Goal: Transaction & Acquisition: Purchase product/service

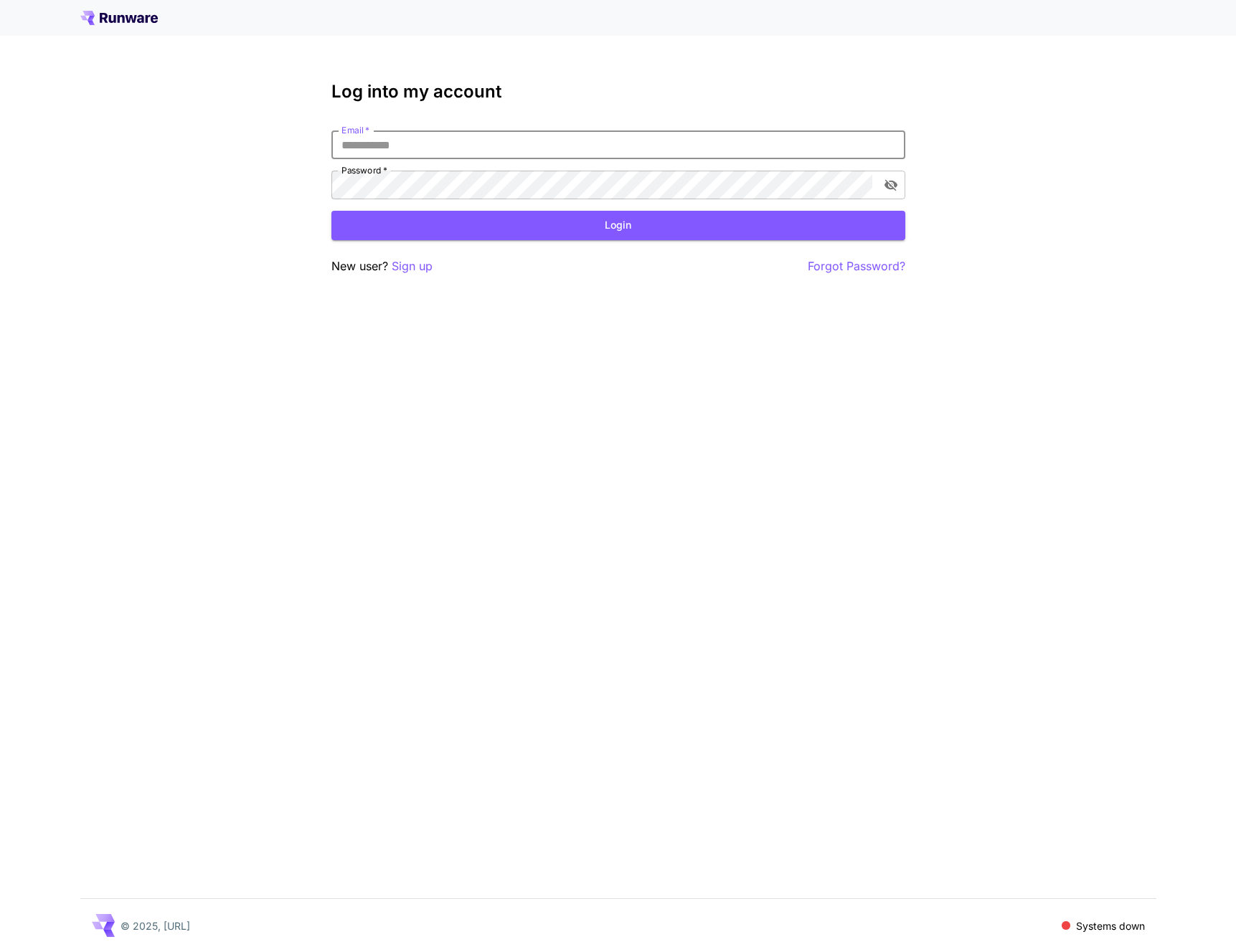
click at [486, 133] on input "Email   *" at bounding box center [618, 145] width 574 height 29
click at [0, 951] on com-1password-button at bounding box center [0, 952] width 0 height 0
type input "**********"
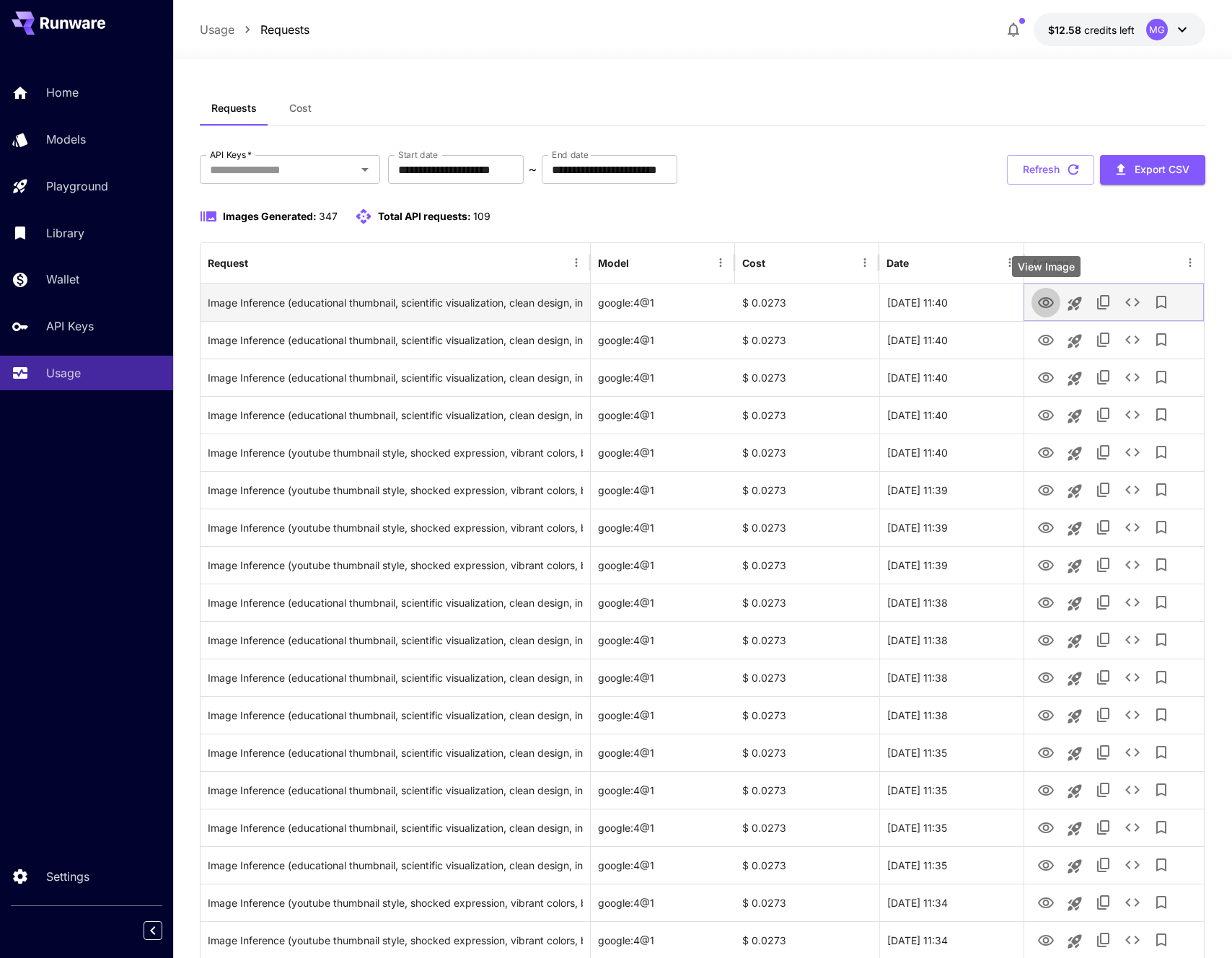
click at [1041, 305] on icon "View Image" at bounding box center [1046, 303] width 16 height 11
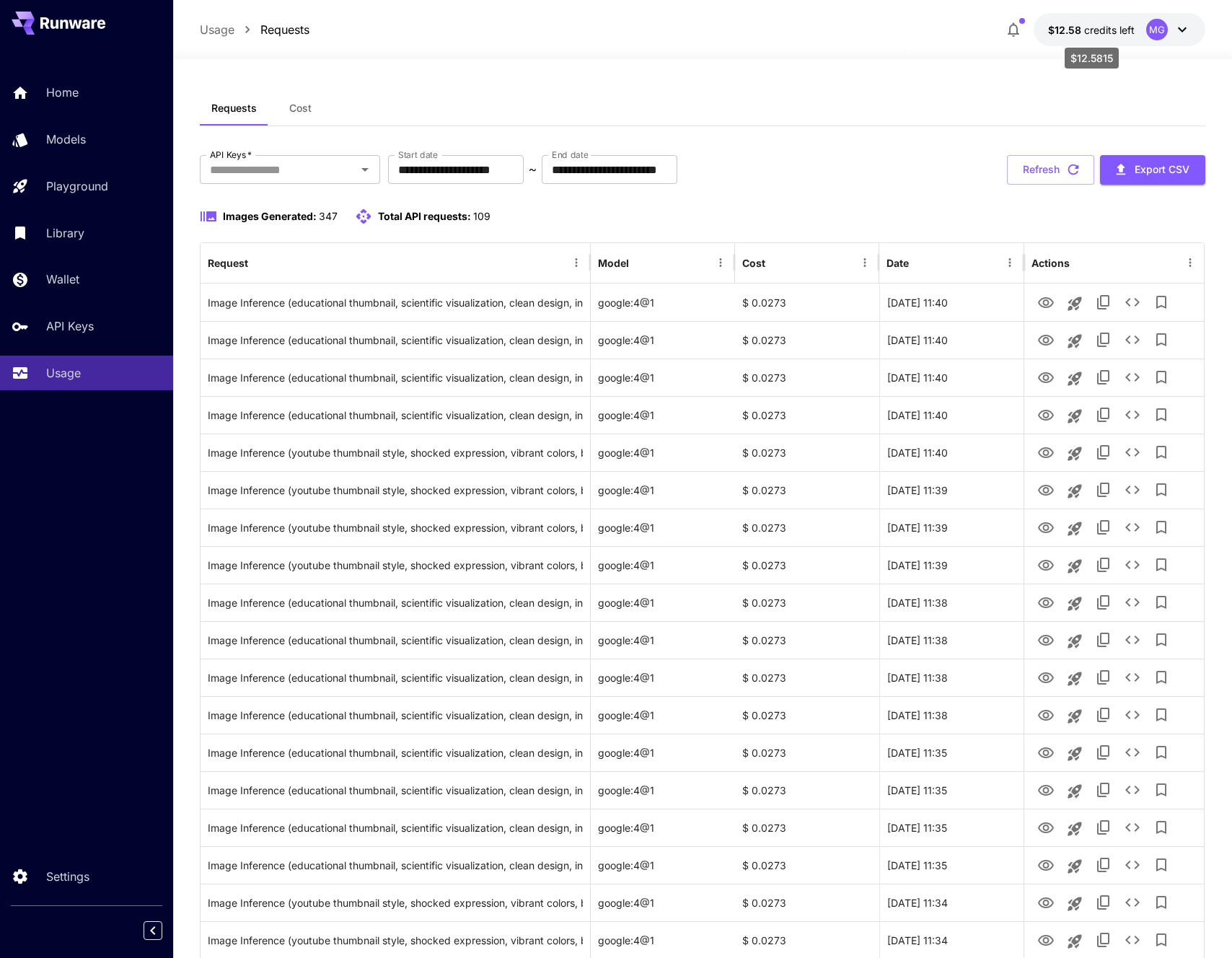
click at [1112, 30] on span "credits left" at bounding box center [1109, 30] width 50 height 12
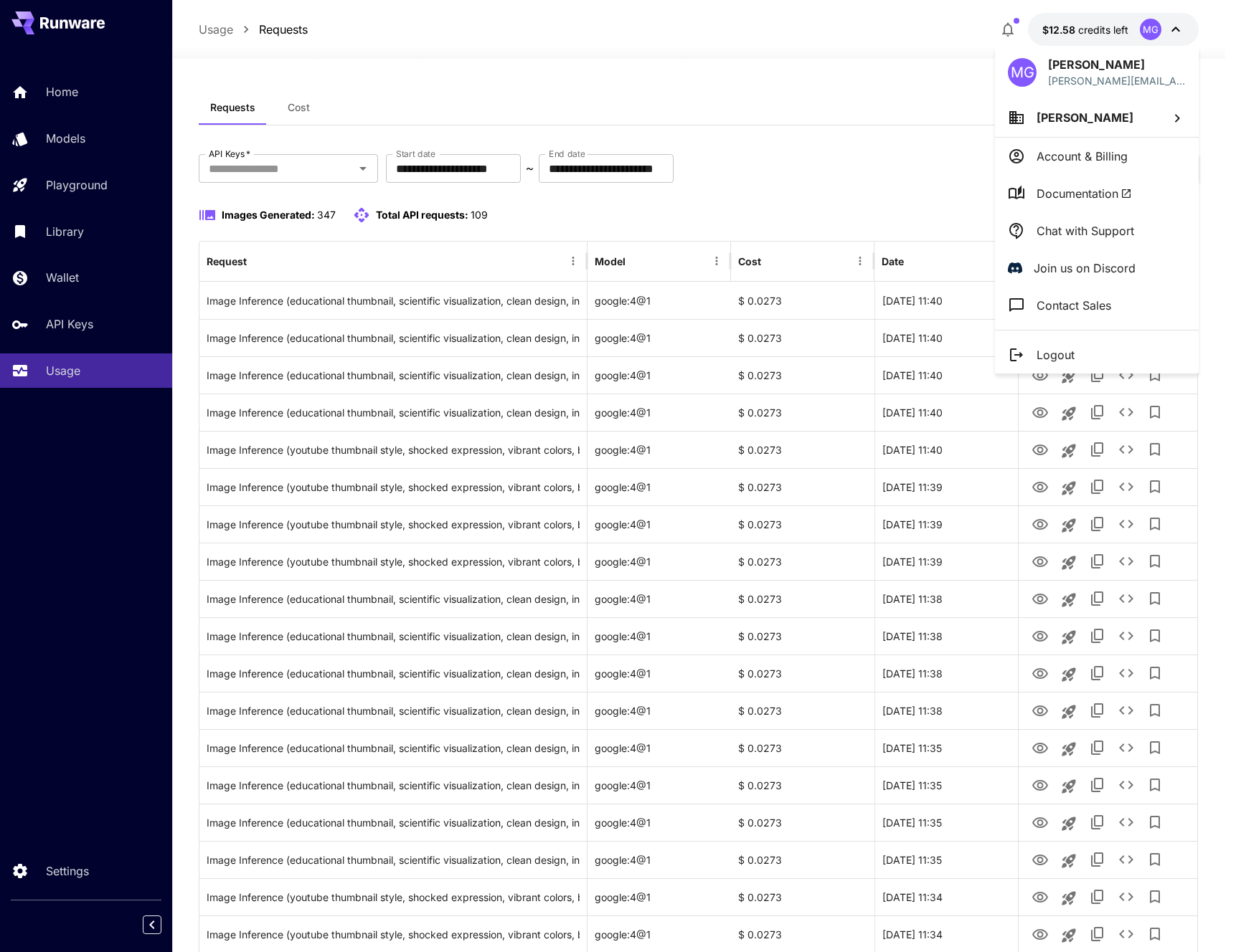
click at [1070, 150] on p "Account & Billing" at bounding box center [1082, 157] width 91 height 17
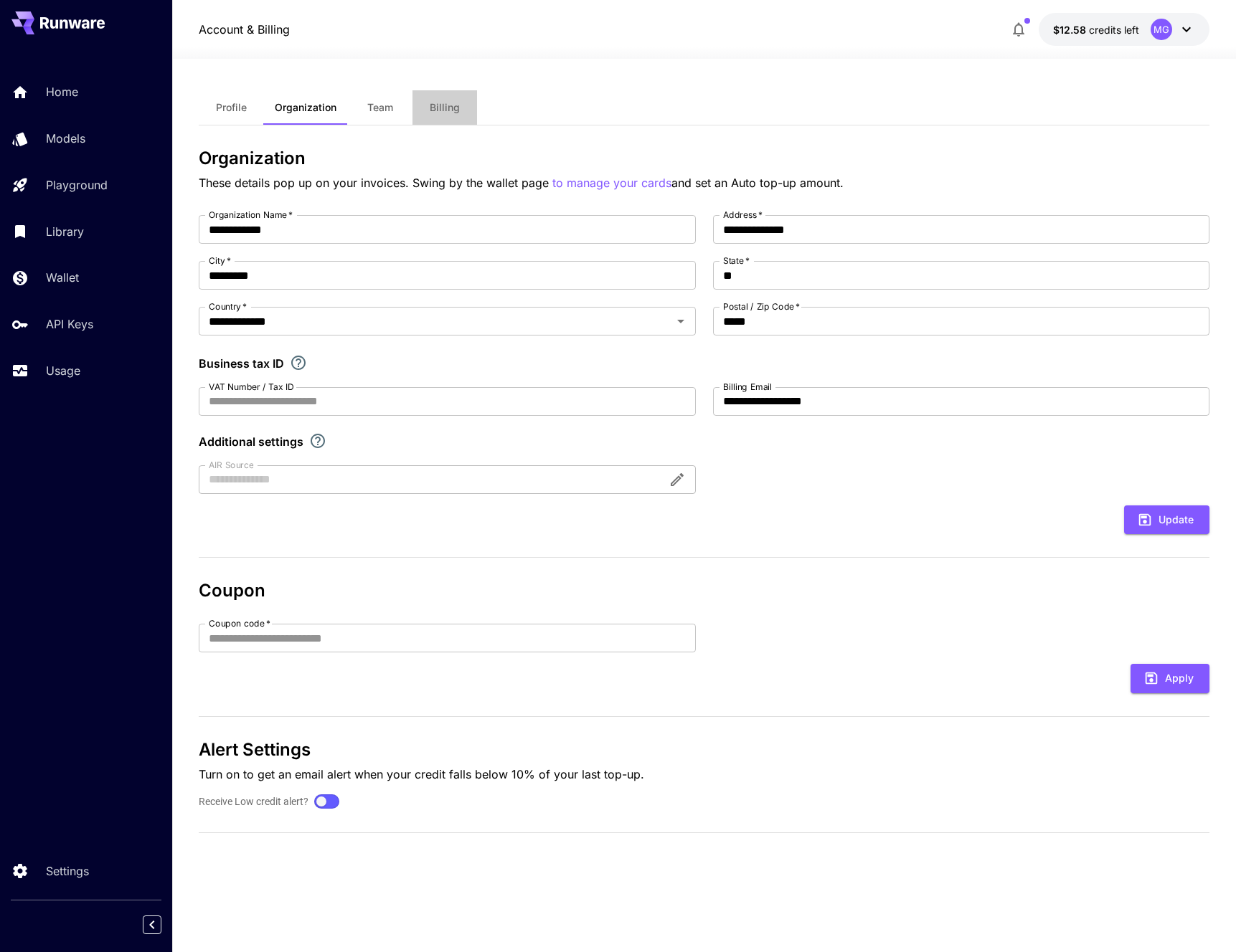
click at [424, 113] on button "Billing" at bounding box center [444, 107] width 64 height 34
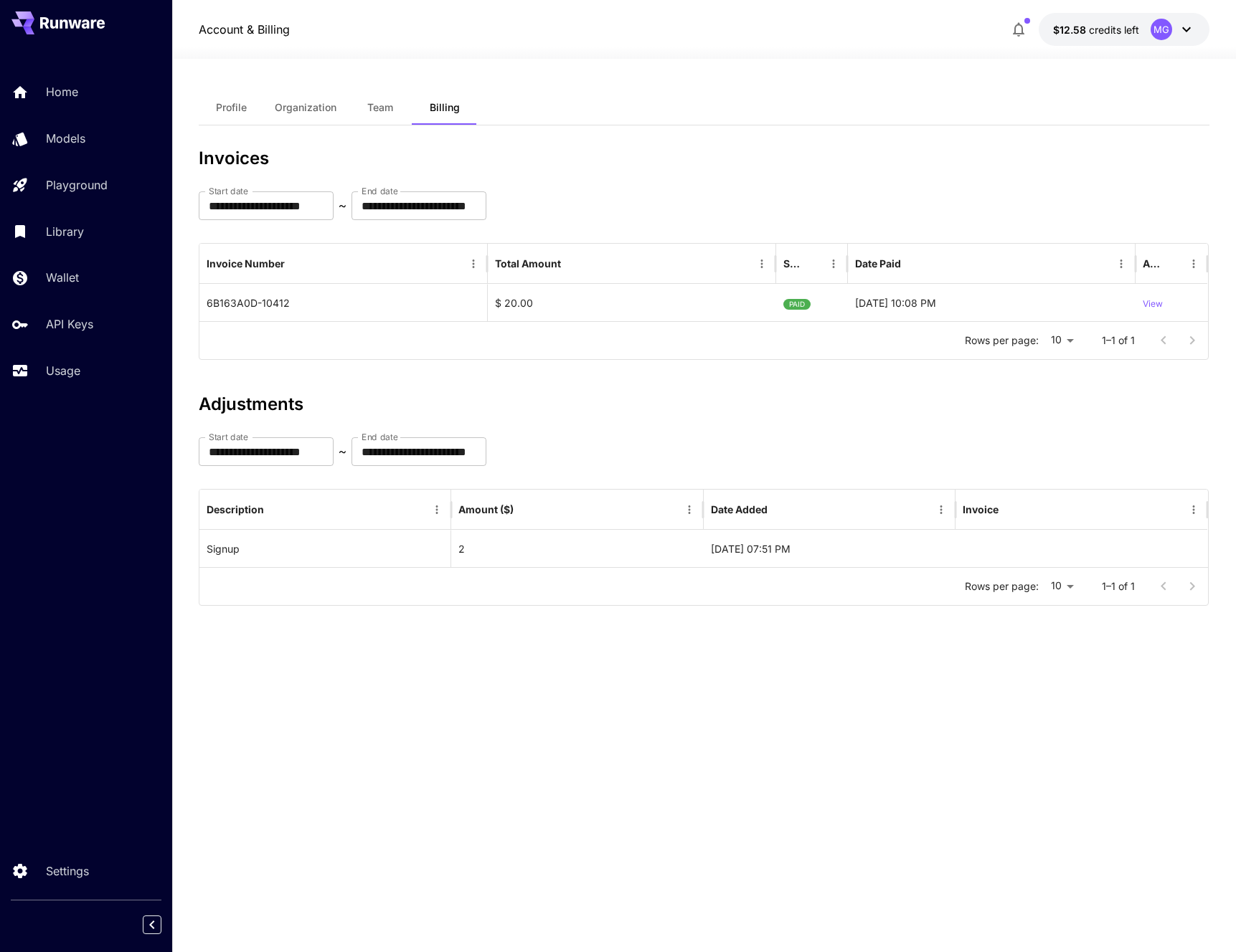
click at [59, 840] on div "Home Models Playground Library Wallet API Keys Usage Settings" at bounding box center [86, 476] width 172 height 952
click at [1121, 37] on button "$12.58 credits left MG" at bounding box center [1124, 29] width 171 height 33
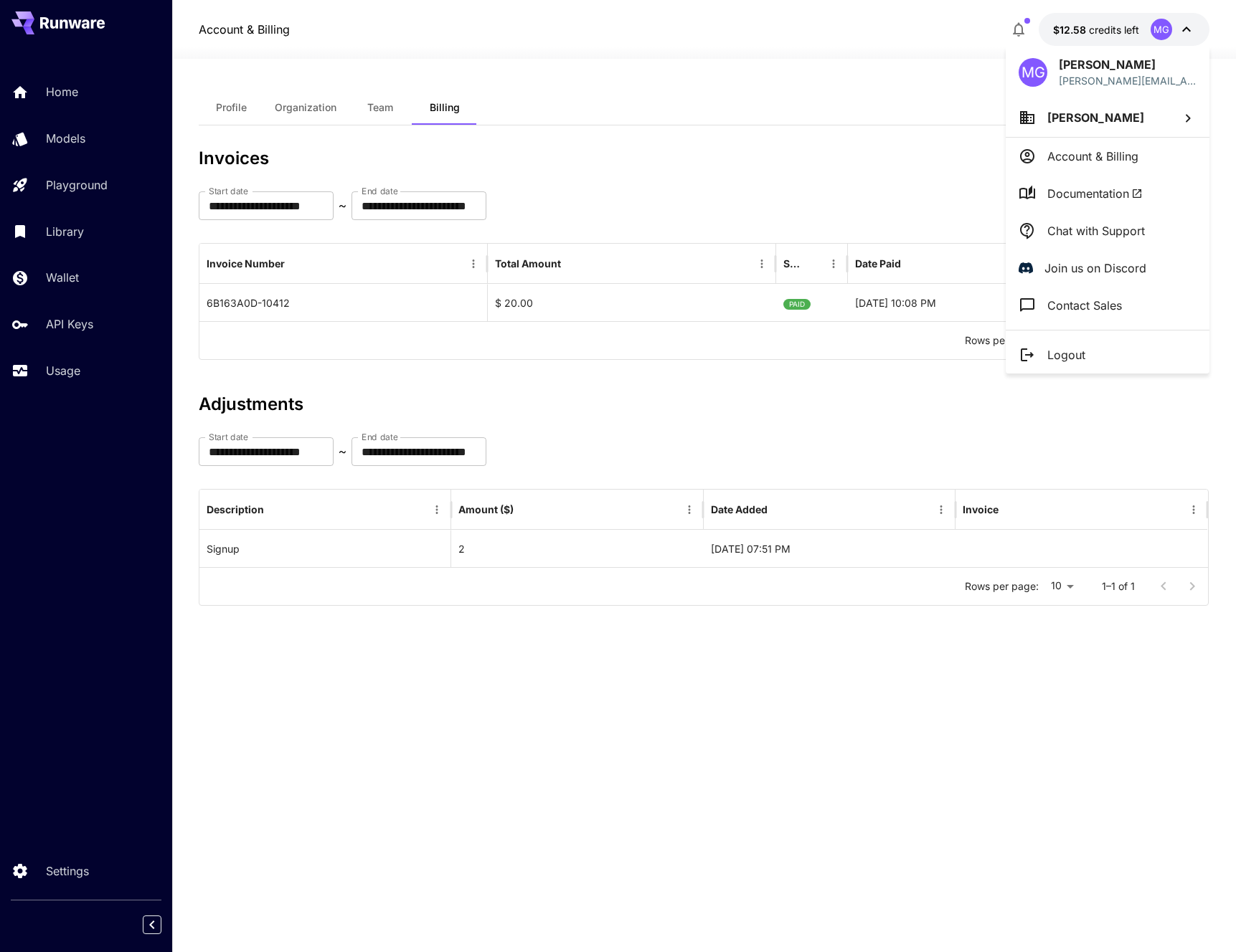
click at [1193, 41] on div at bounding box center [618, 476] width 1236 height 952
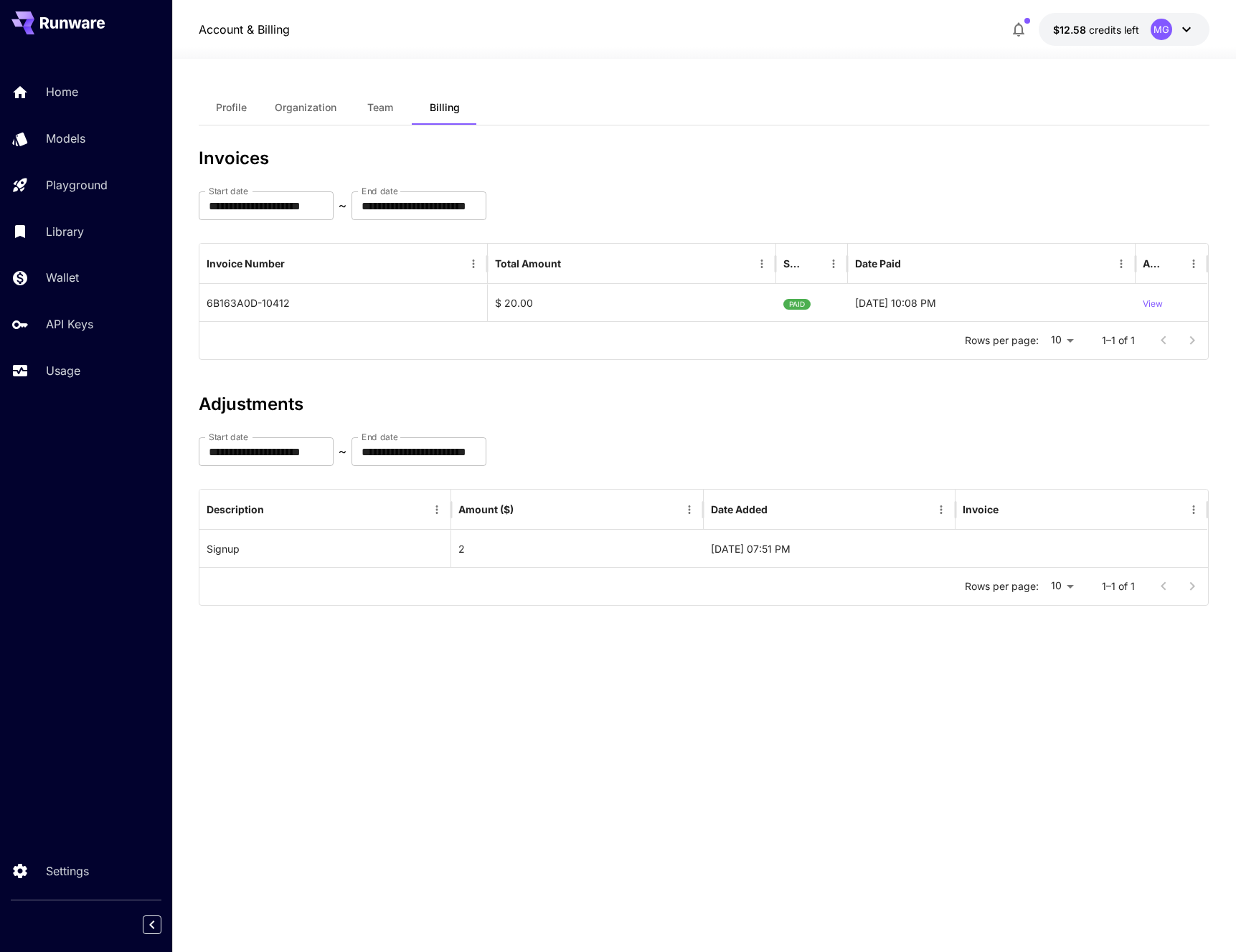
click at [1189, 30] on icon at bounding box center [1187, 29] width 17 height 17
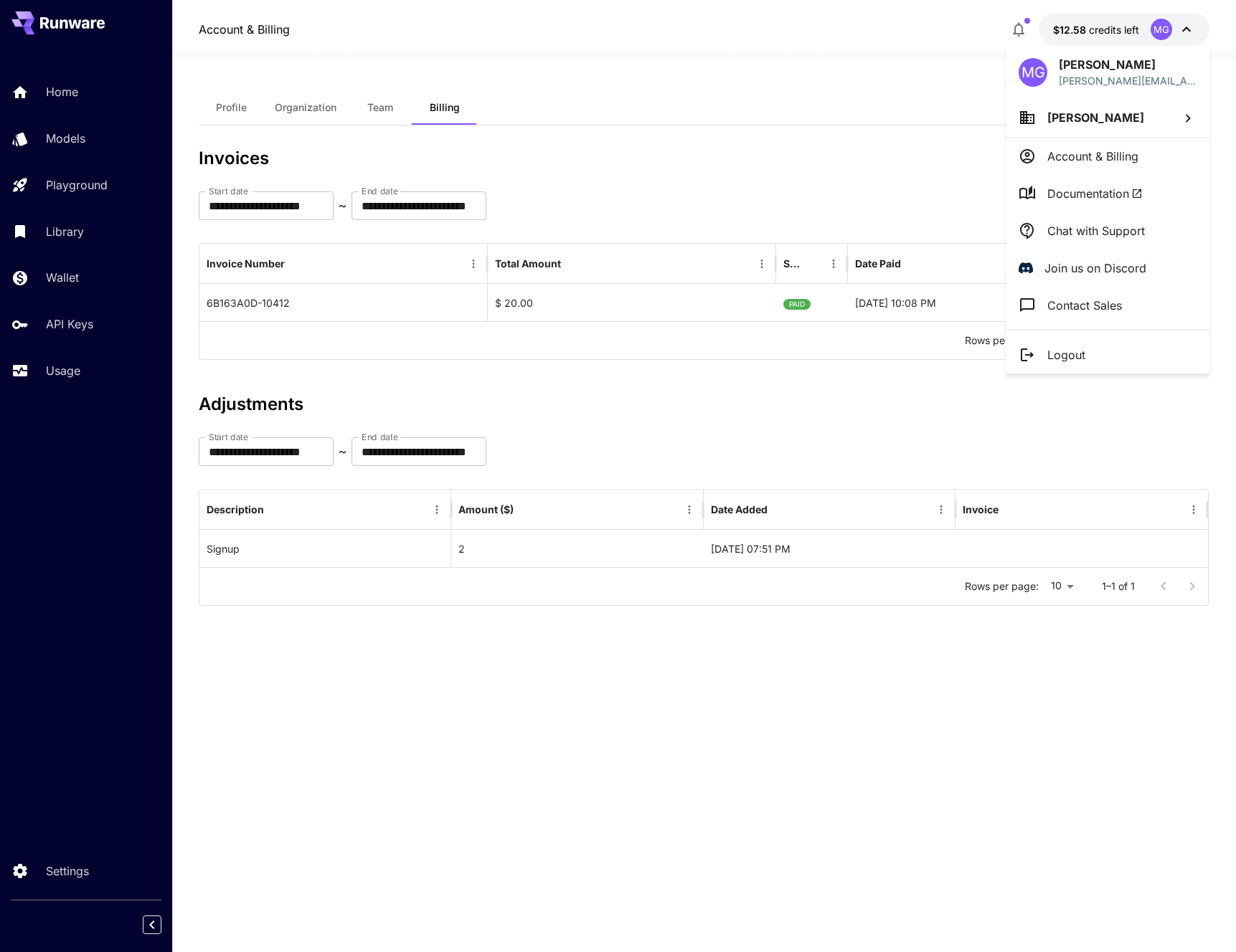
click at [1066, 24] on div at bounding box center [618, 476] width 1236 height 952
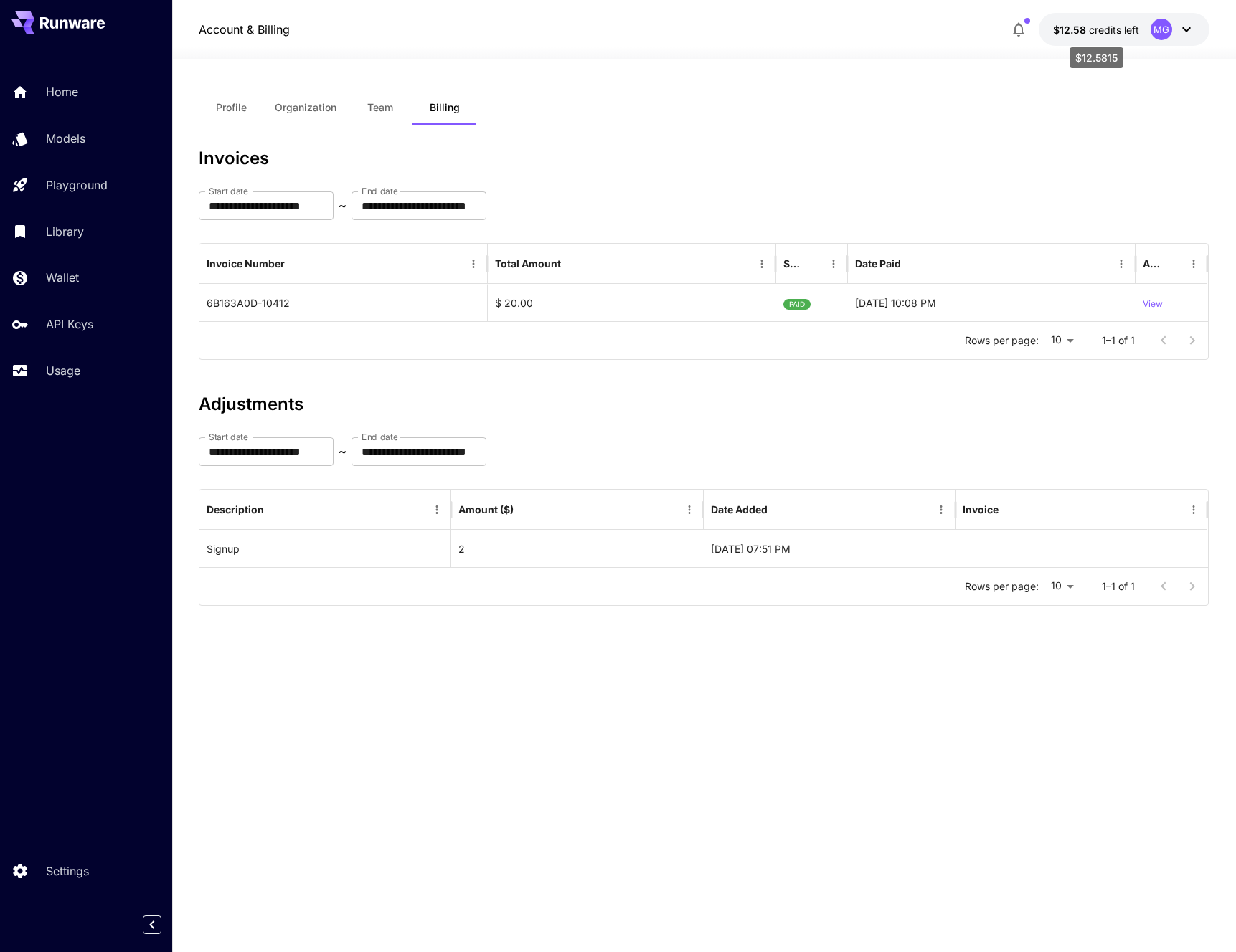
click at [1072, 24] on span "$12.58" at bounding box center [1071, 29] width 36 height 12
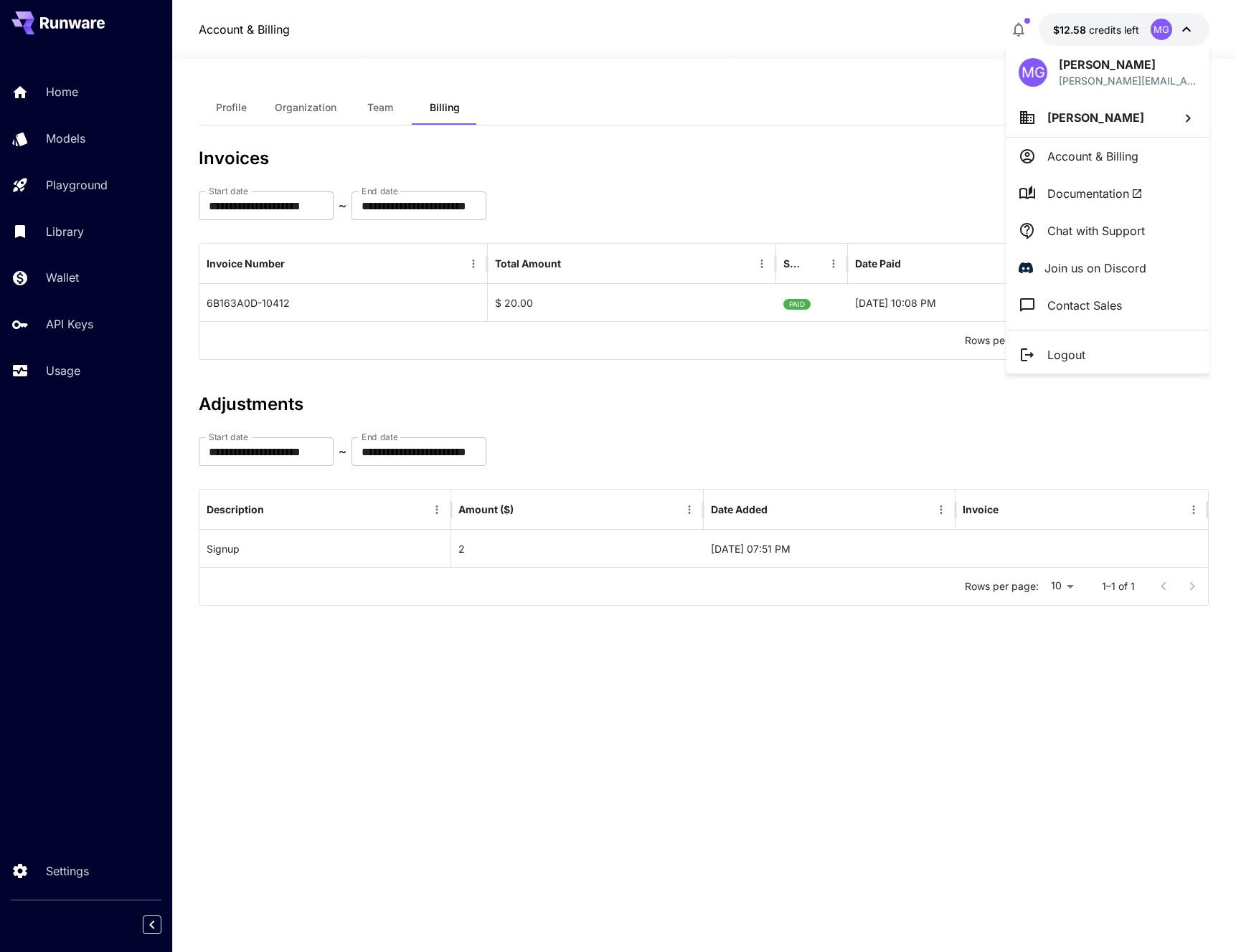
click at [1076, 148] on p "Account & Billing" at bounding box center [1092, 157] width 91 height 17
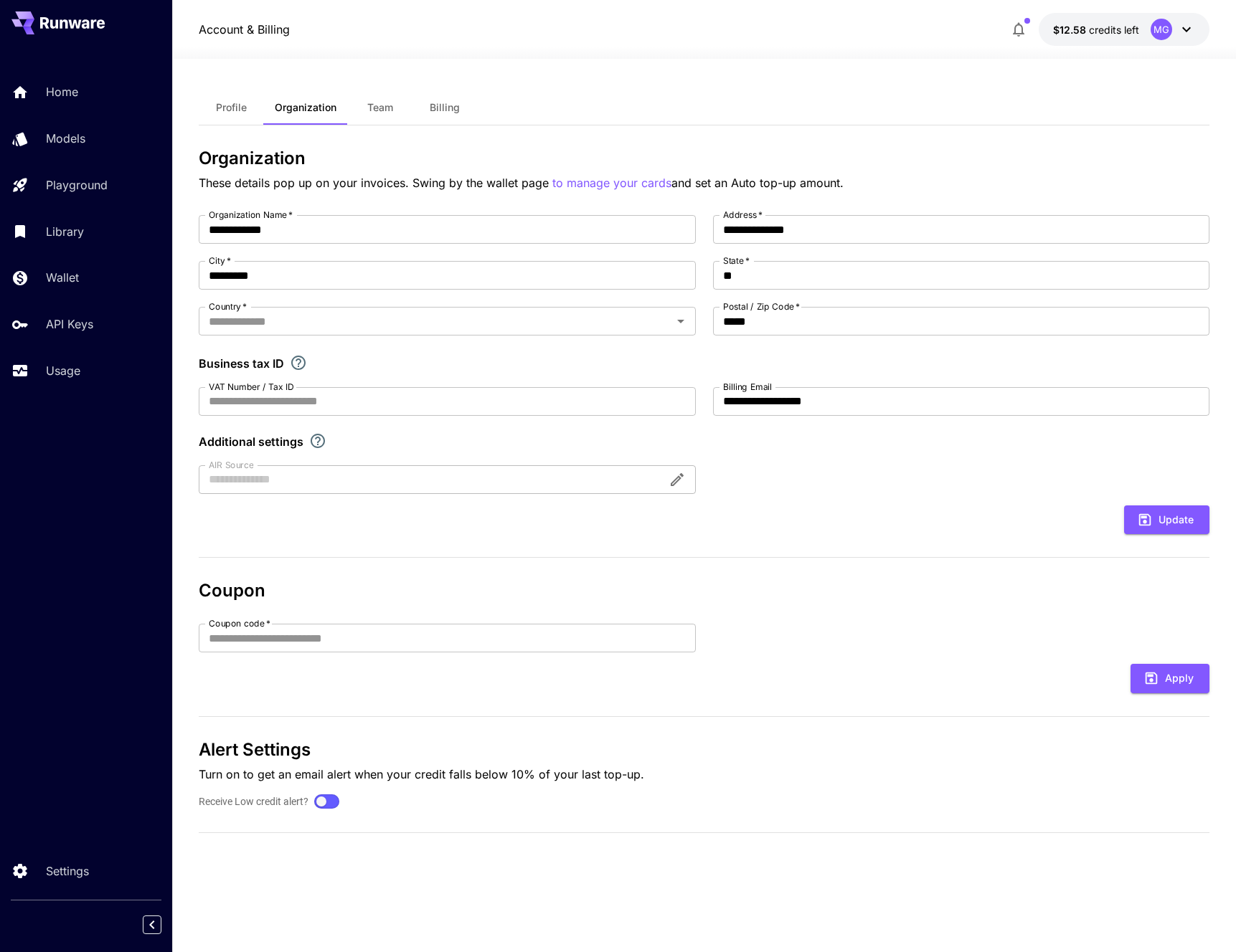
type input "**********"
click at [254, 114] on button "Profile" at bounding box center [231, 107] width 64 height 34
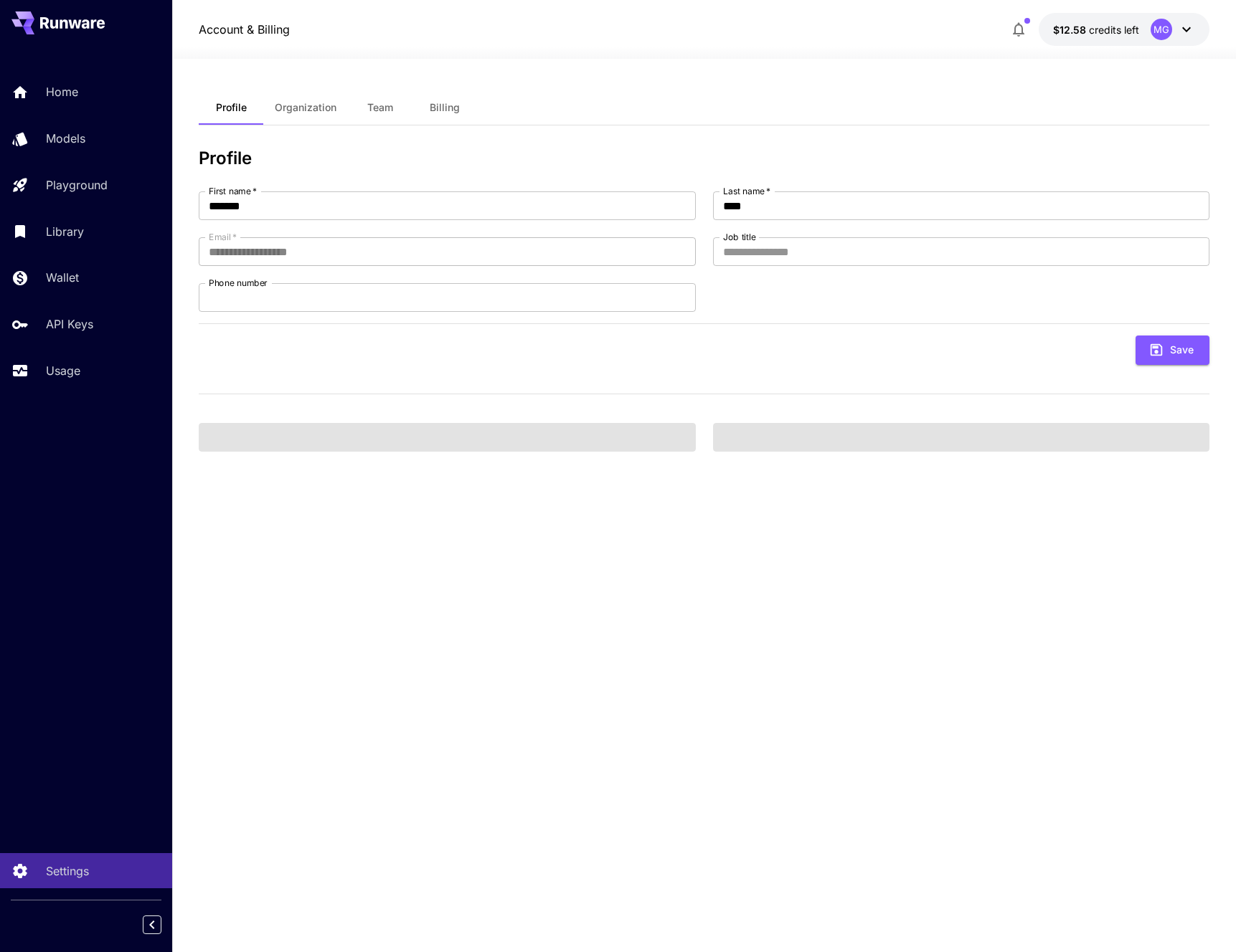
click at [338, 111] on button "Organization" at bounding box center [305, 107] width 84 height 34
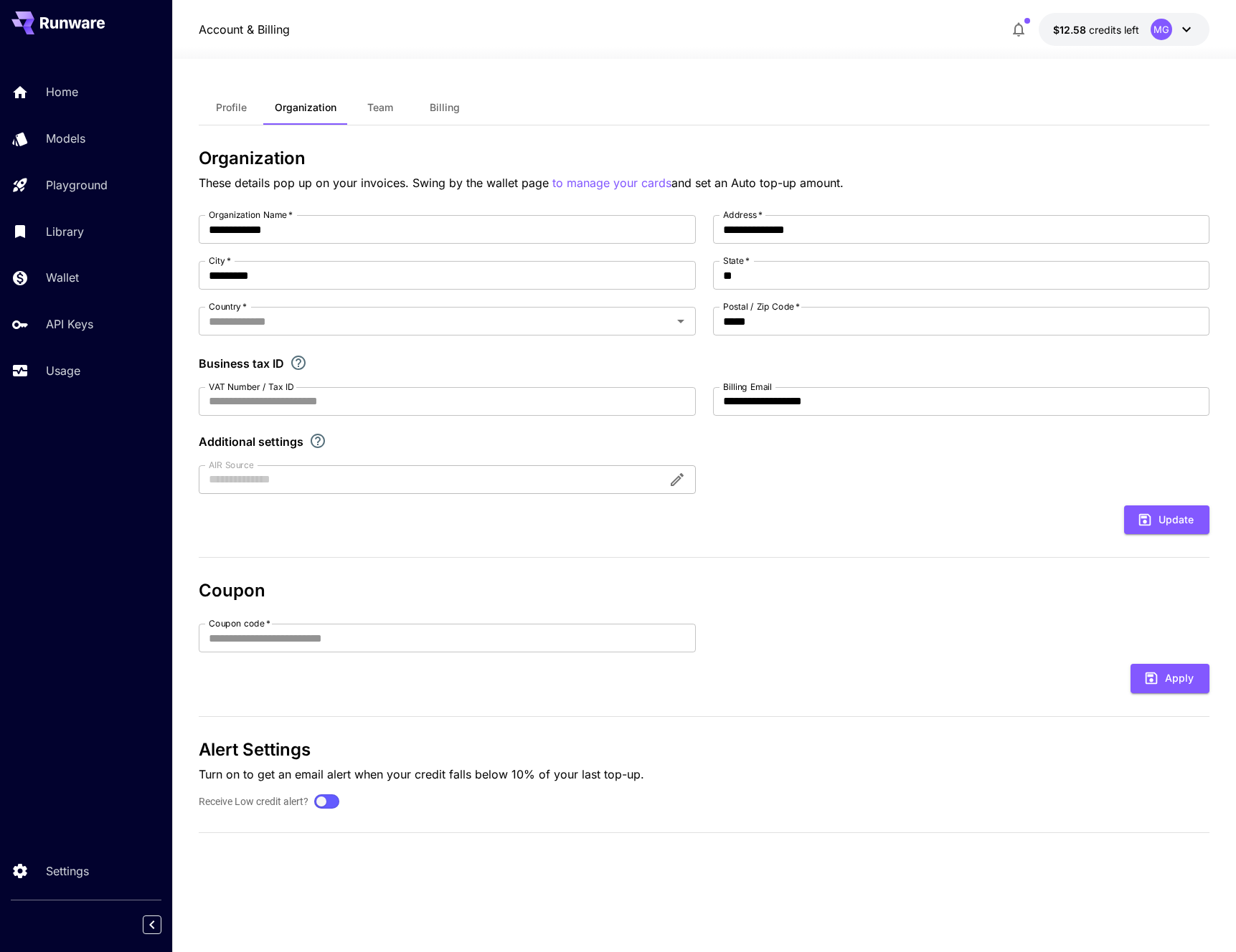
type input "**********"
click at [367, 112] on span "Team" at bounding box center [380, 107] width 25 height 13
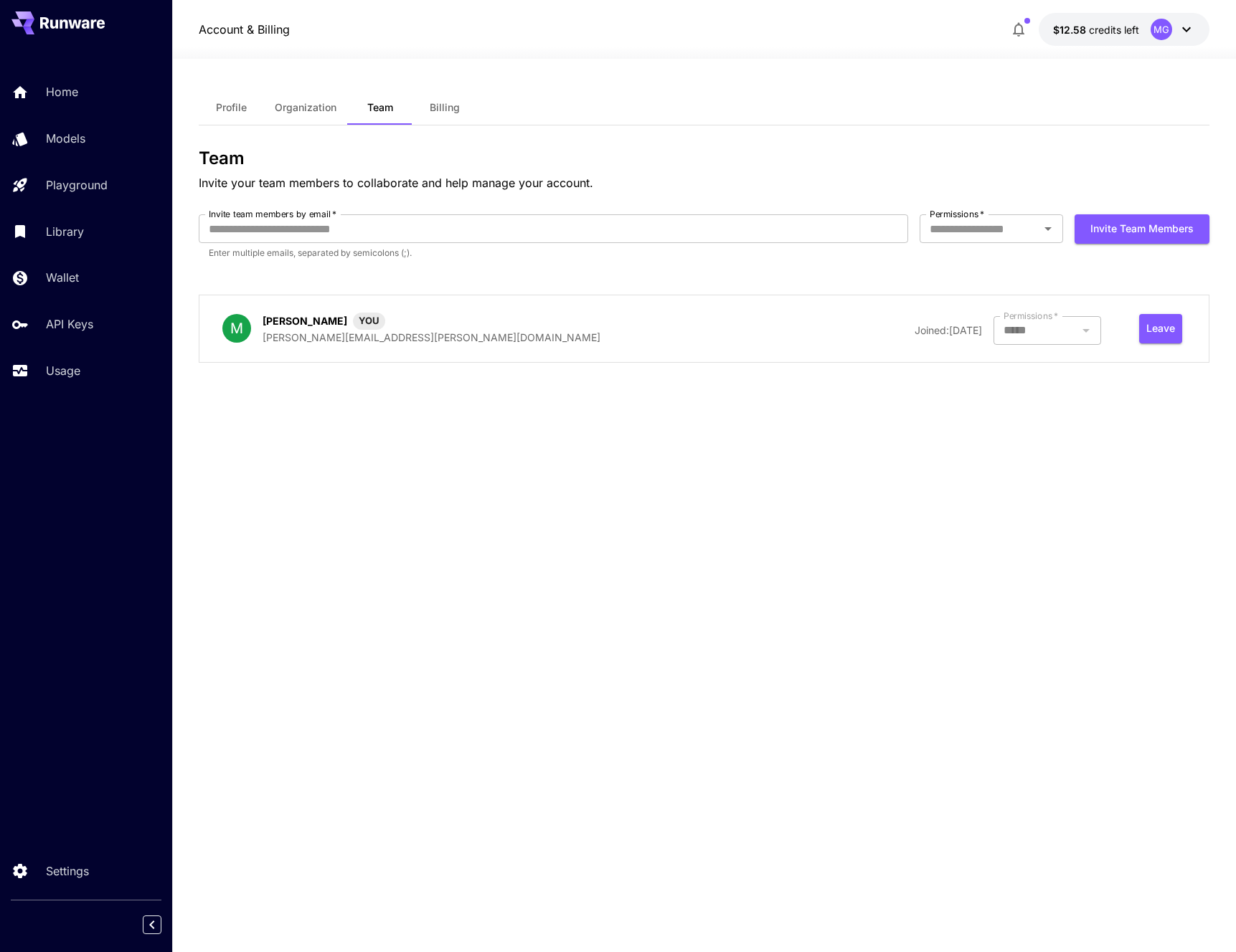
click at [451, 111] on span "Billing" at bounding box center [445, 107] width 30 height 13
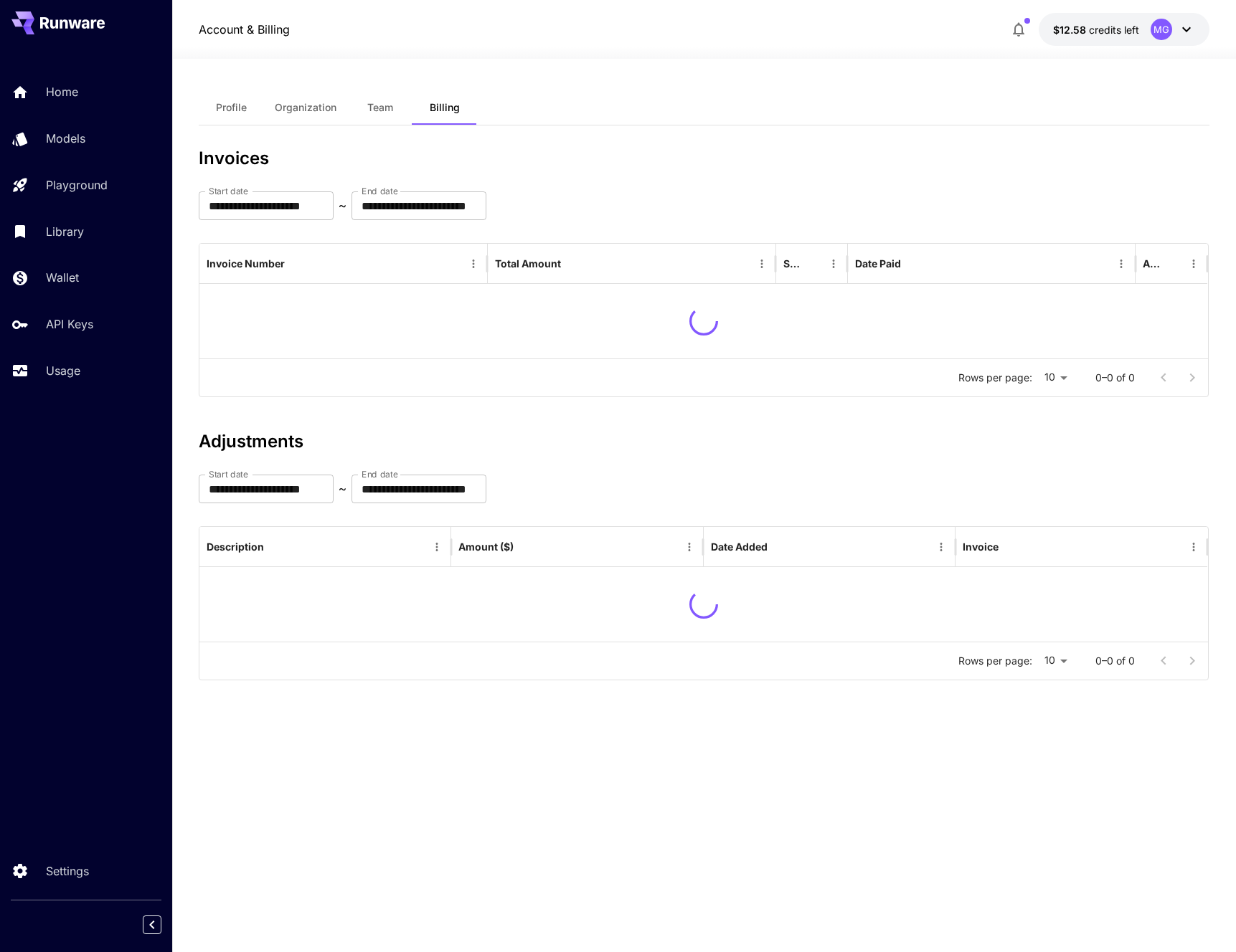
click at [347, 111] on button "Organization" at bounding box center [305, 107] width 84 height 34
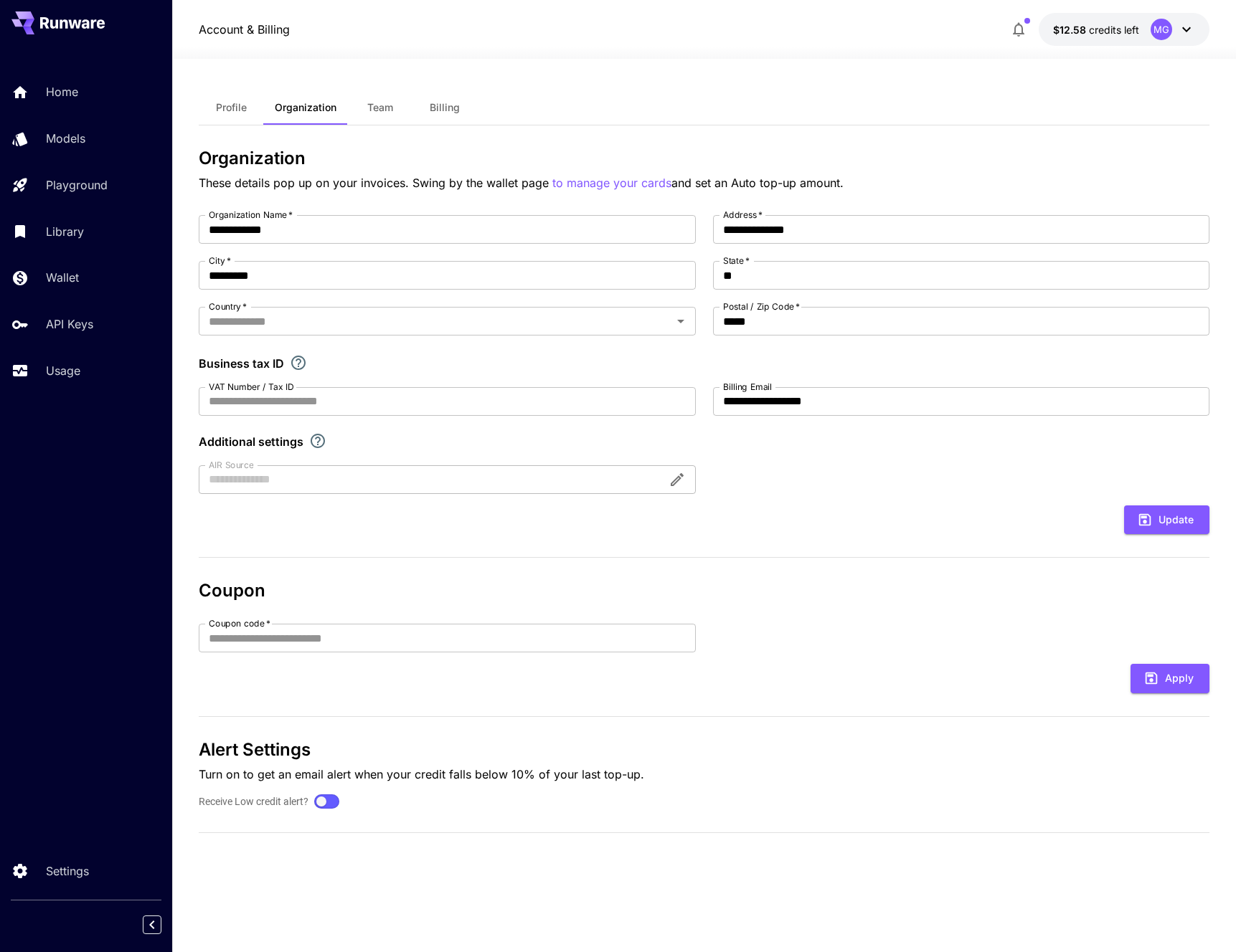
type input "**********"
click at [368, 107] on span "Team" at bounding box center [380, 107] width 25 height 13
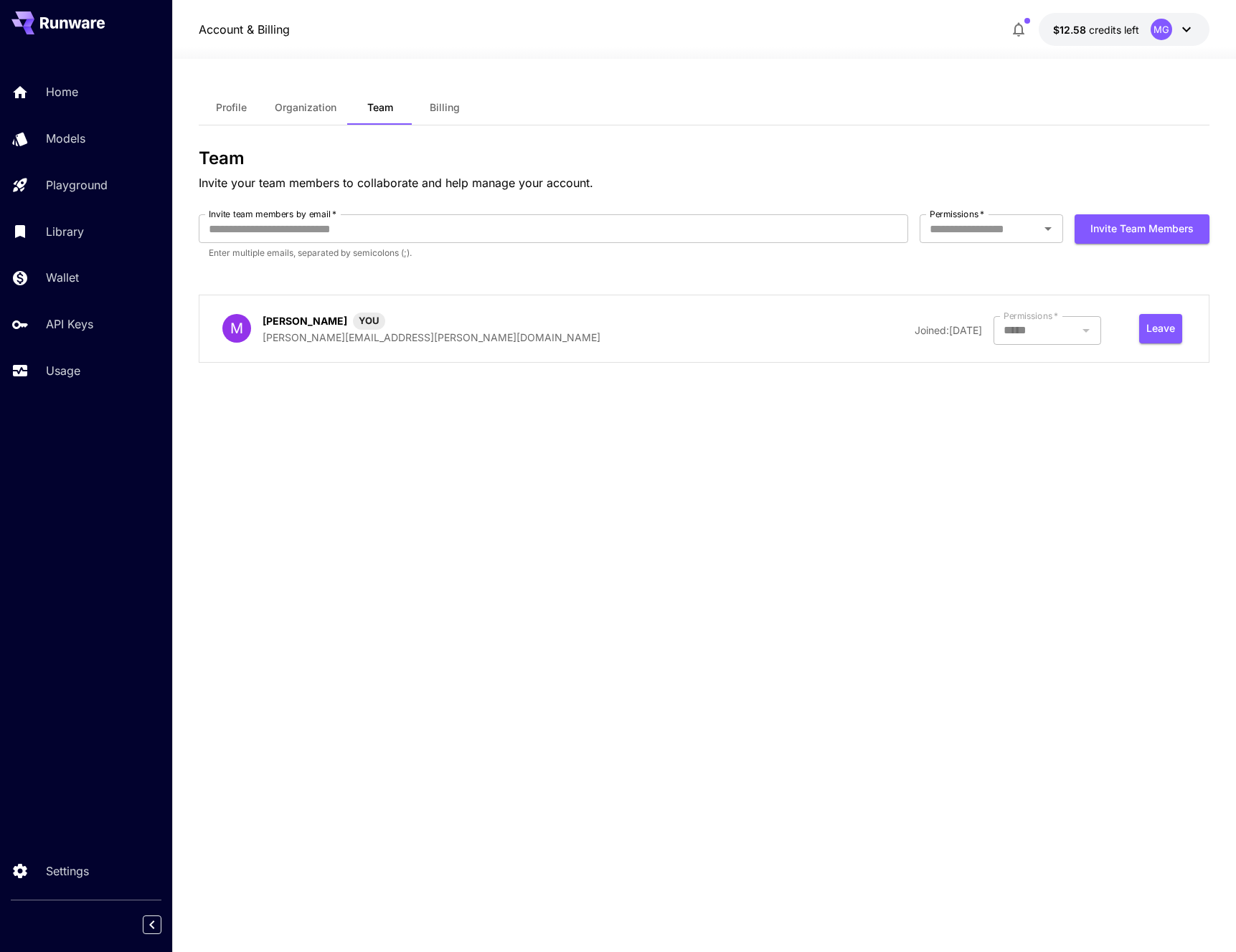
click at [436, 107] on span "Billing" at bounding box center [445, 107] width 30 height 13
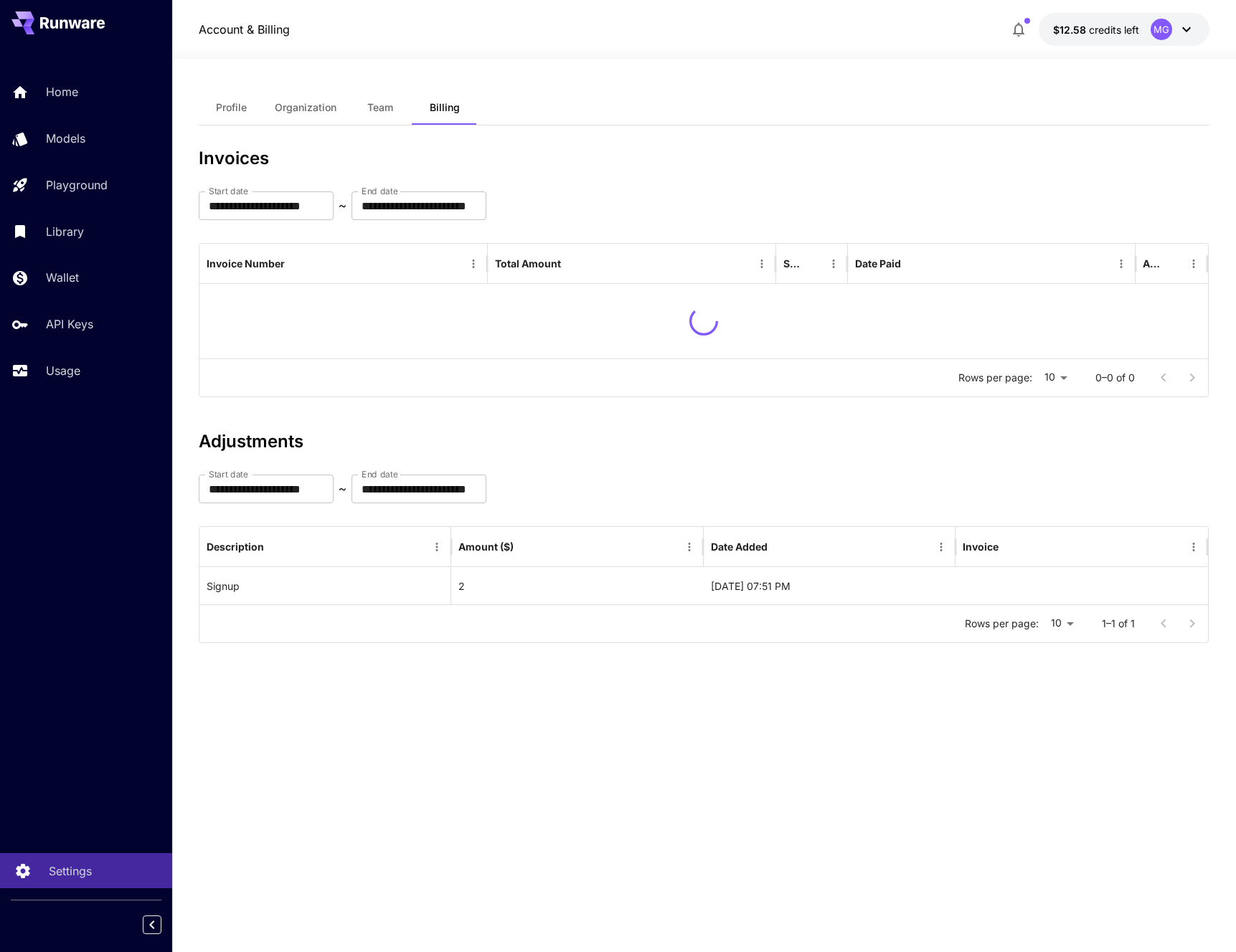
click at [78, 875] on p "Settings" at bounding box center [70, 872] width 43 height 17
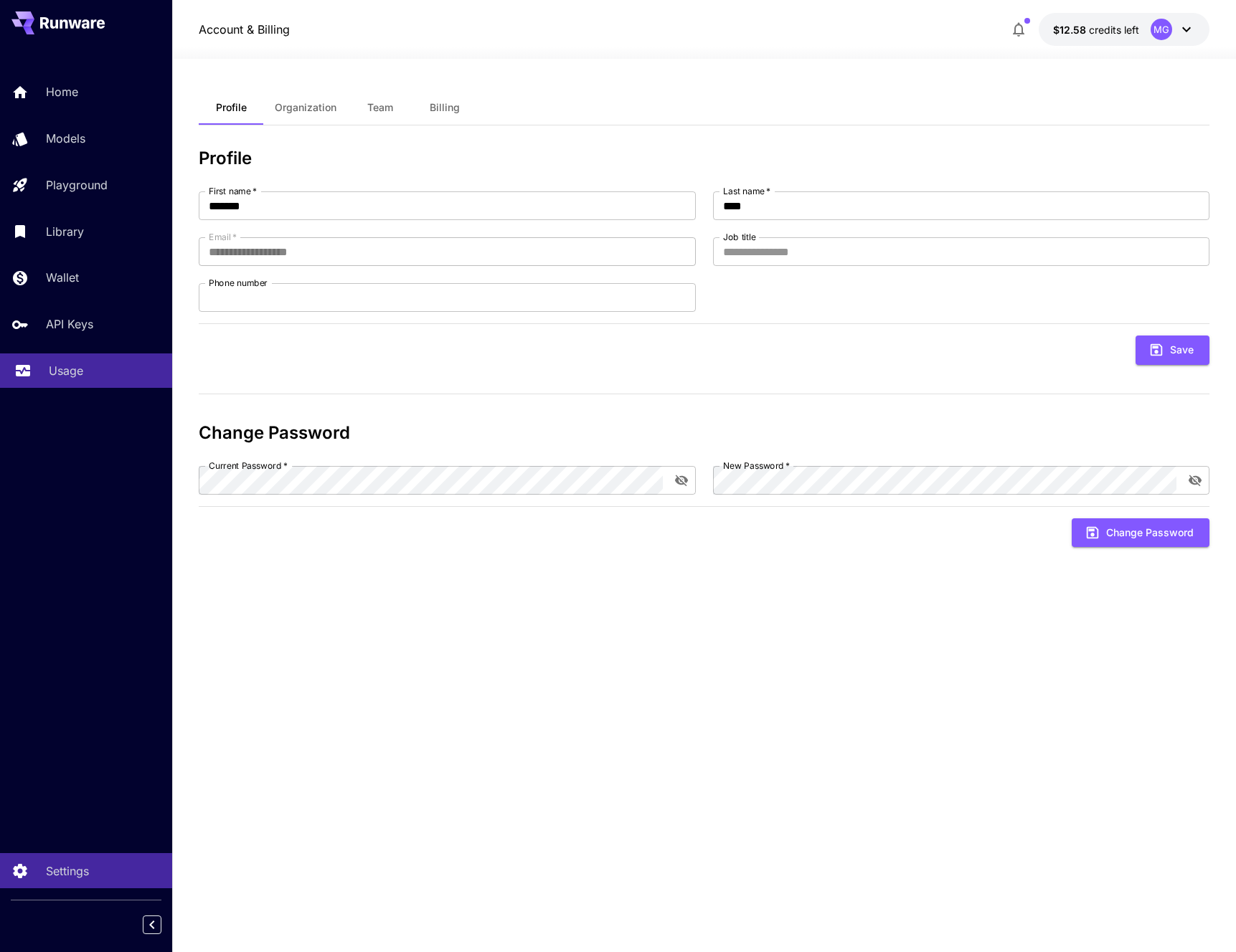
click at [86, 360] on link "Usage" at bounding box center [86, 371] width 172 height 35
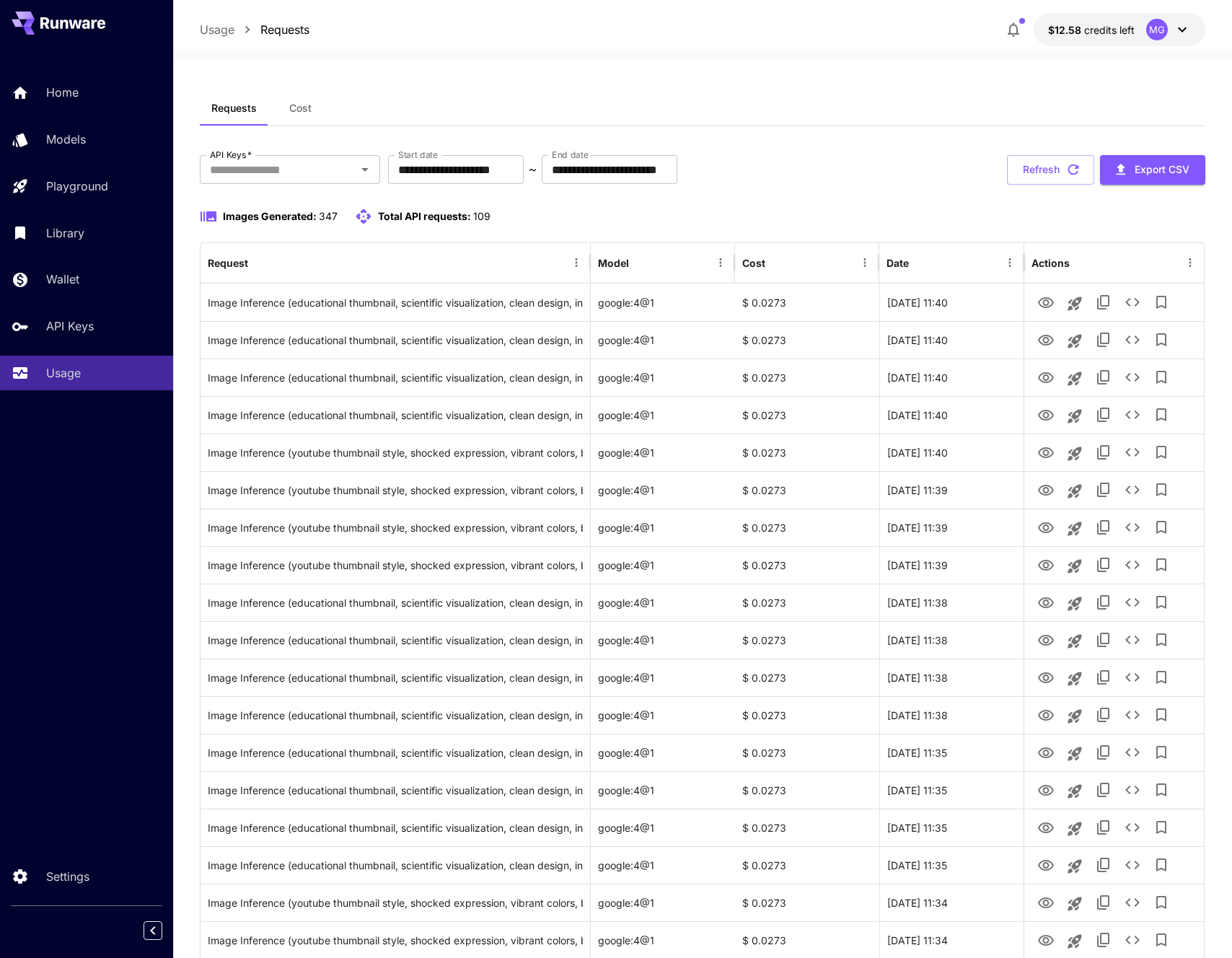
click at [300, 98] on button "Cost" at bounding box center [301, 108] width 65 height 34
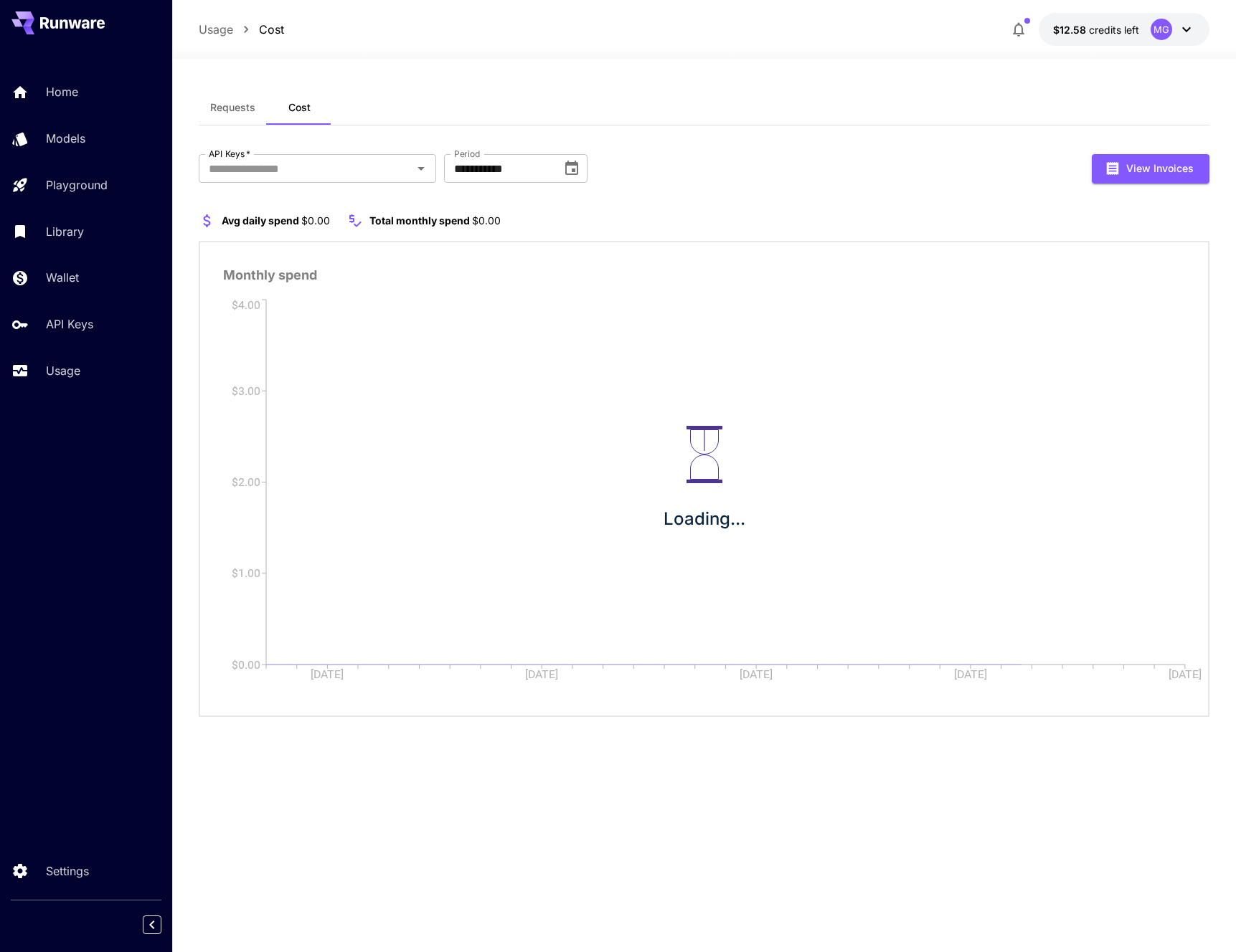
click at [249, 104] on span "Requests" at bounding box center [232, 107] width 45 height 13
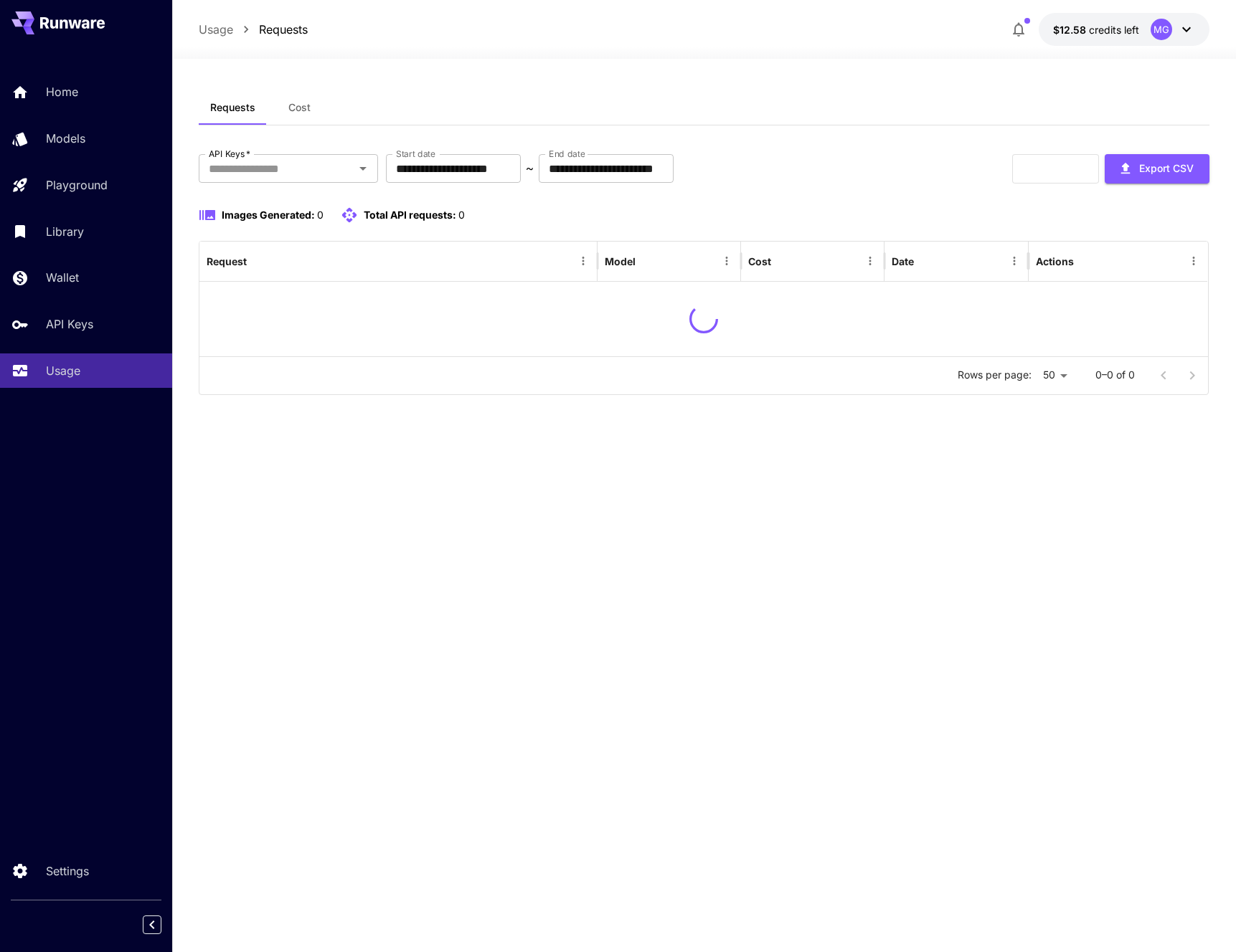
click at [1090, 6] on div "Usage Requests $12.58 credits left MG" at bounding box center [704, 29] width 1064 height 59
click at [1090, 17] on button "$12.58 credits left MG" at bounding box center [1124, 29] width 171 height 33
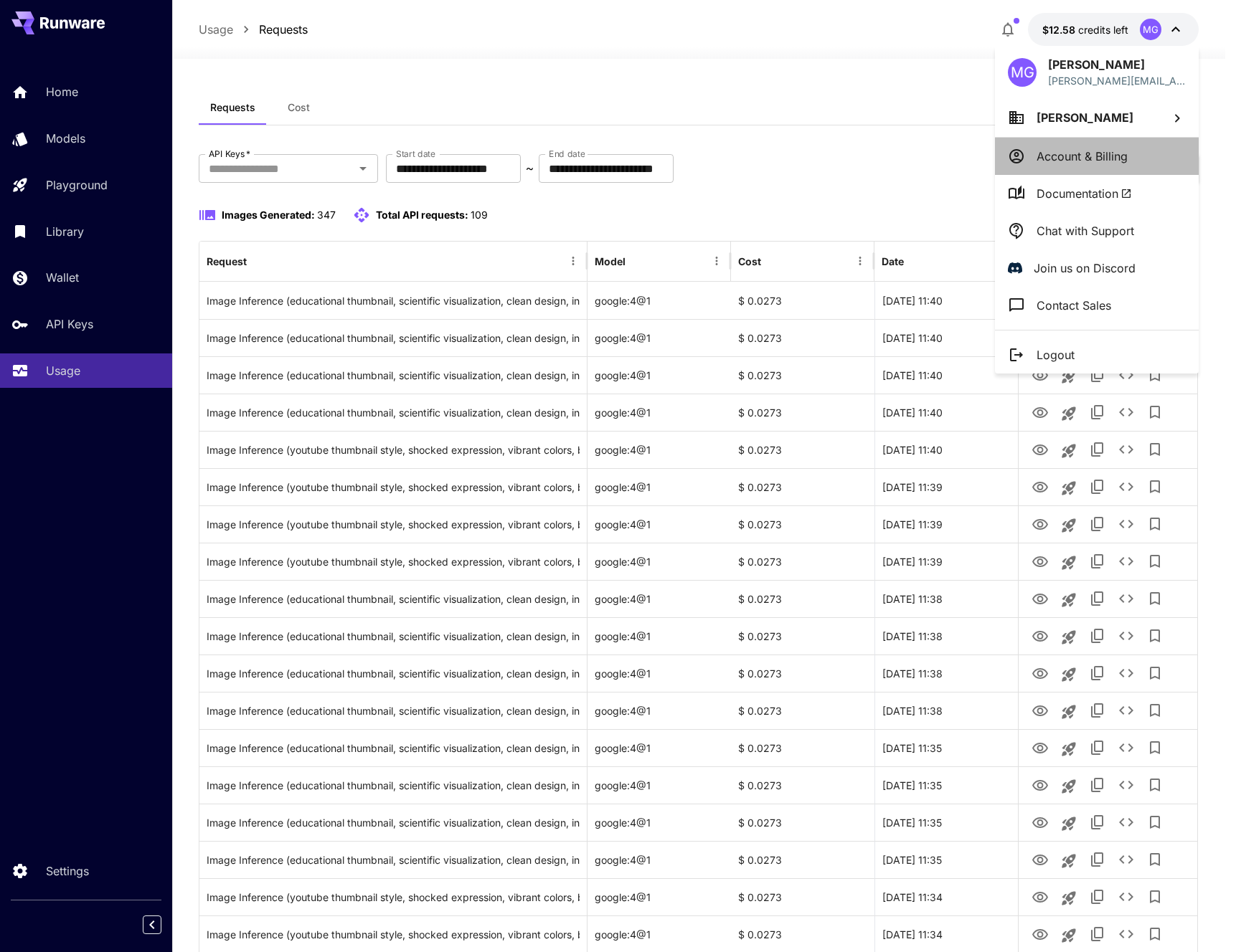
click at [1097, 145] on li "Account & Billing" at bounding box center [1097, 156] width 203 height 37
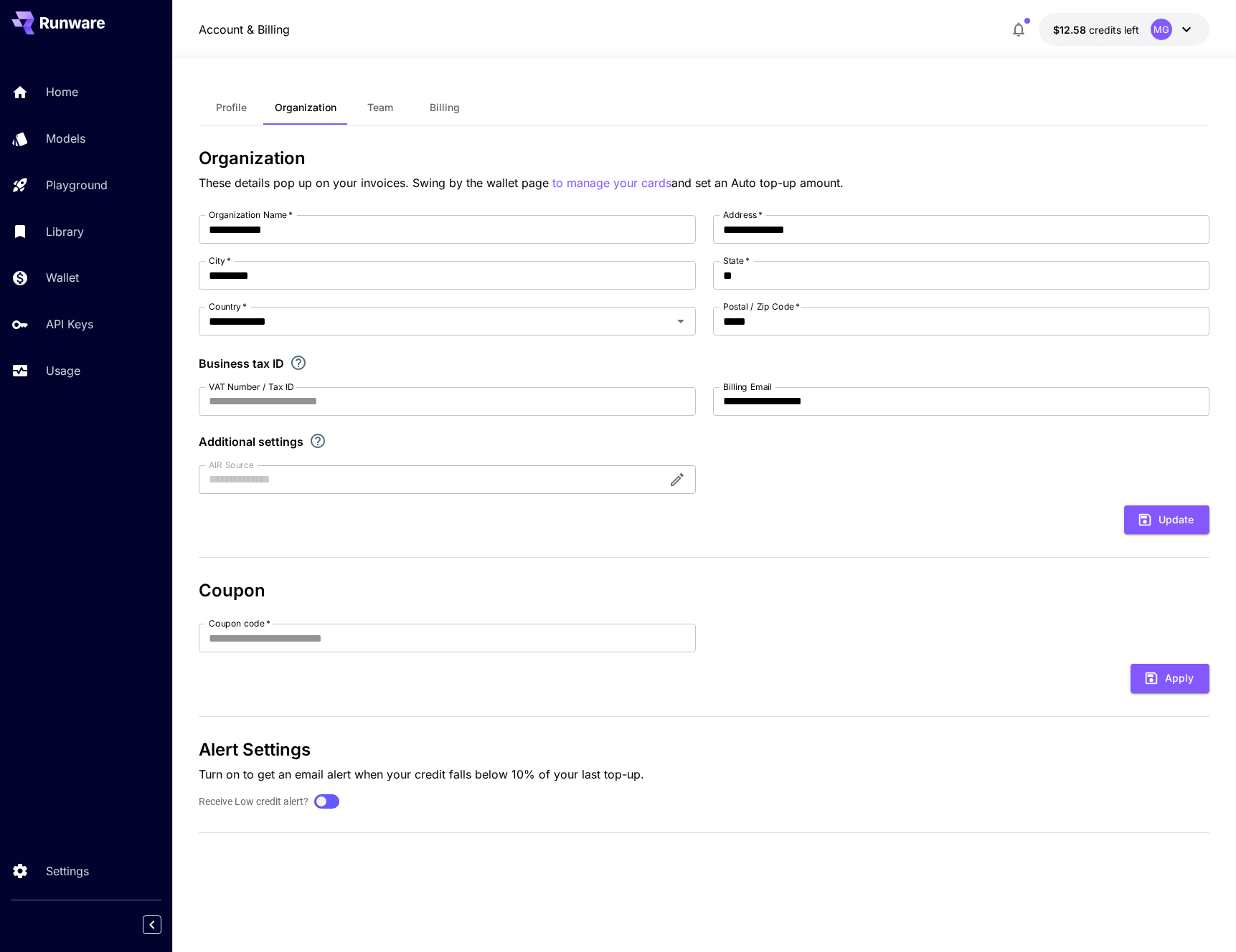
click at [382, 109] on span "Team" at bounding box center [380, 107] width 25 height 13
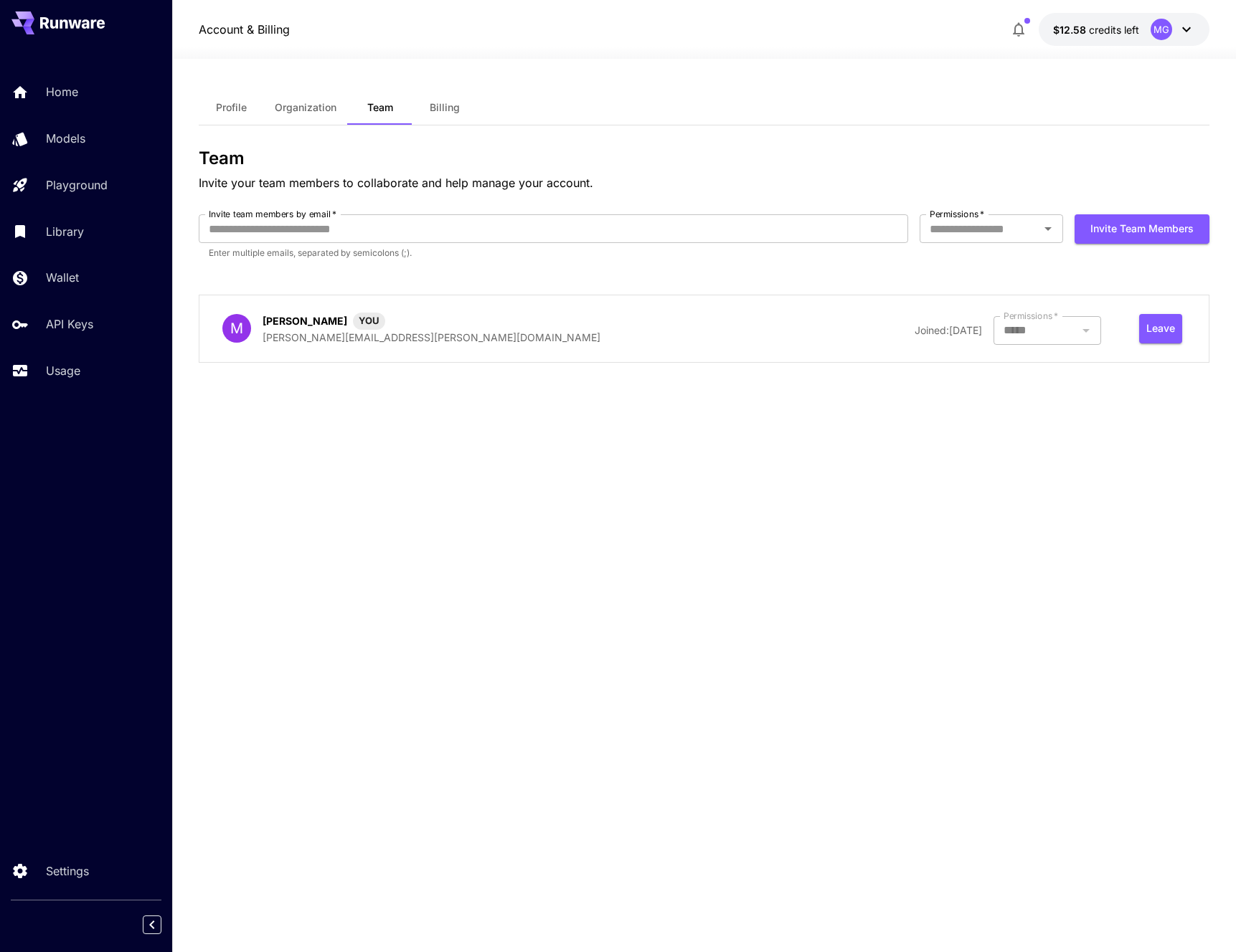
click at [440, 106] on span "Billing" at bounding box center [445, 107] width 30 height 13
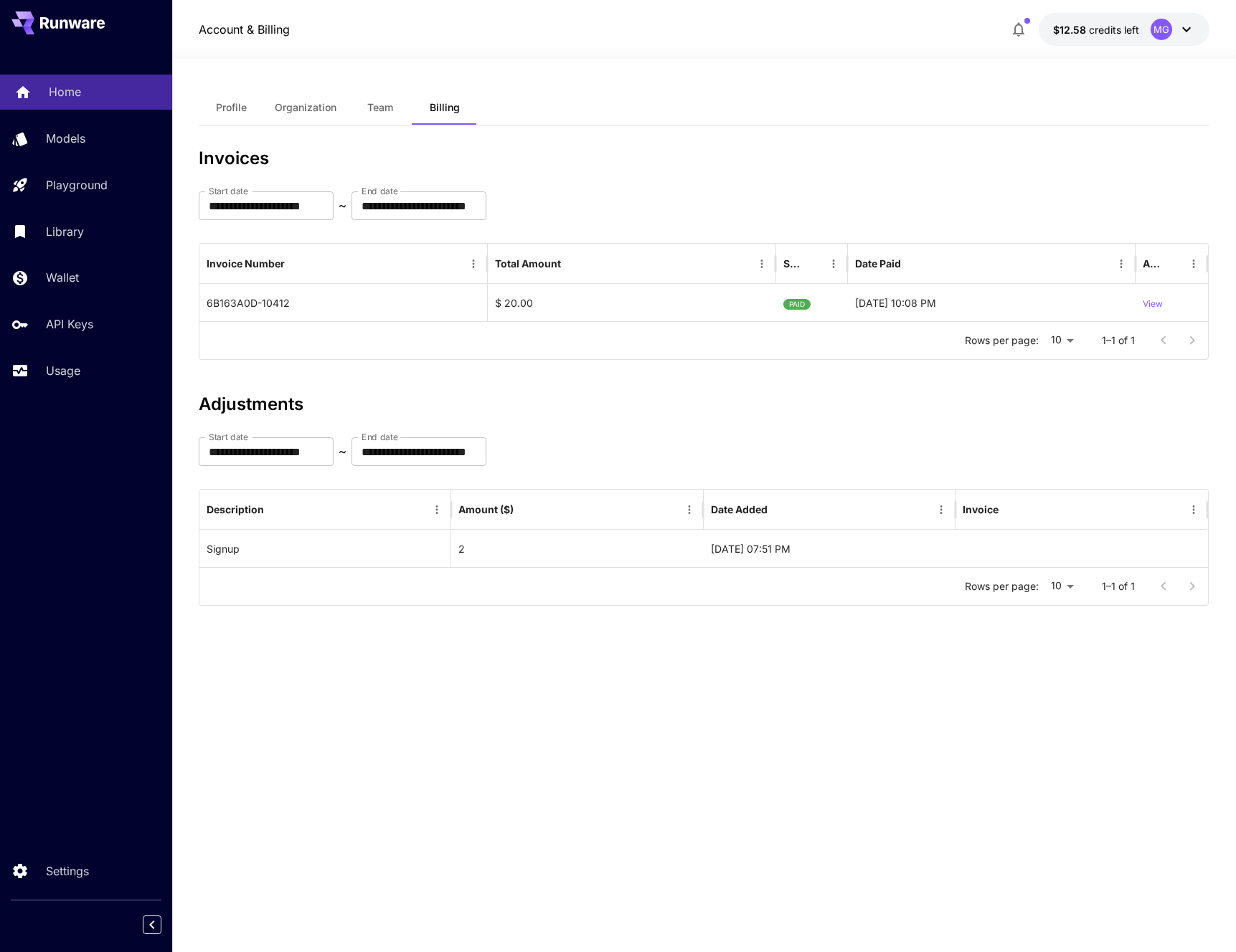
click at [65, 86] on p "Home" at bounding box center [64, 92] width 33 height 17
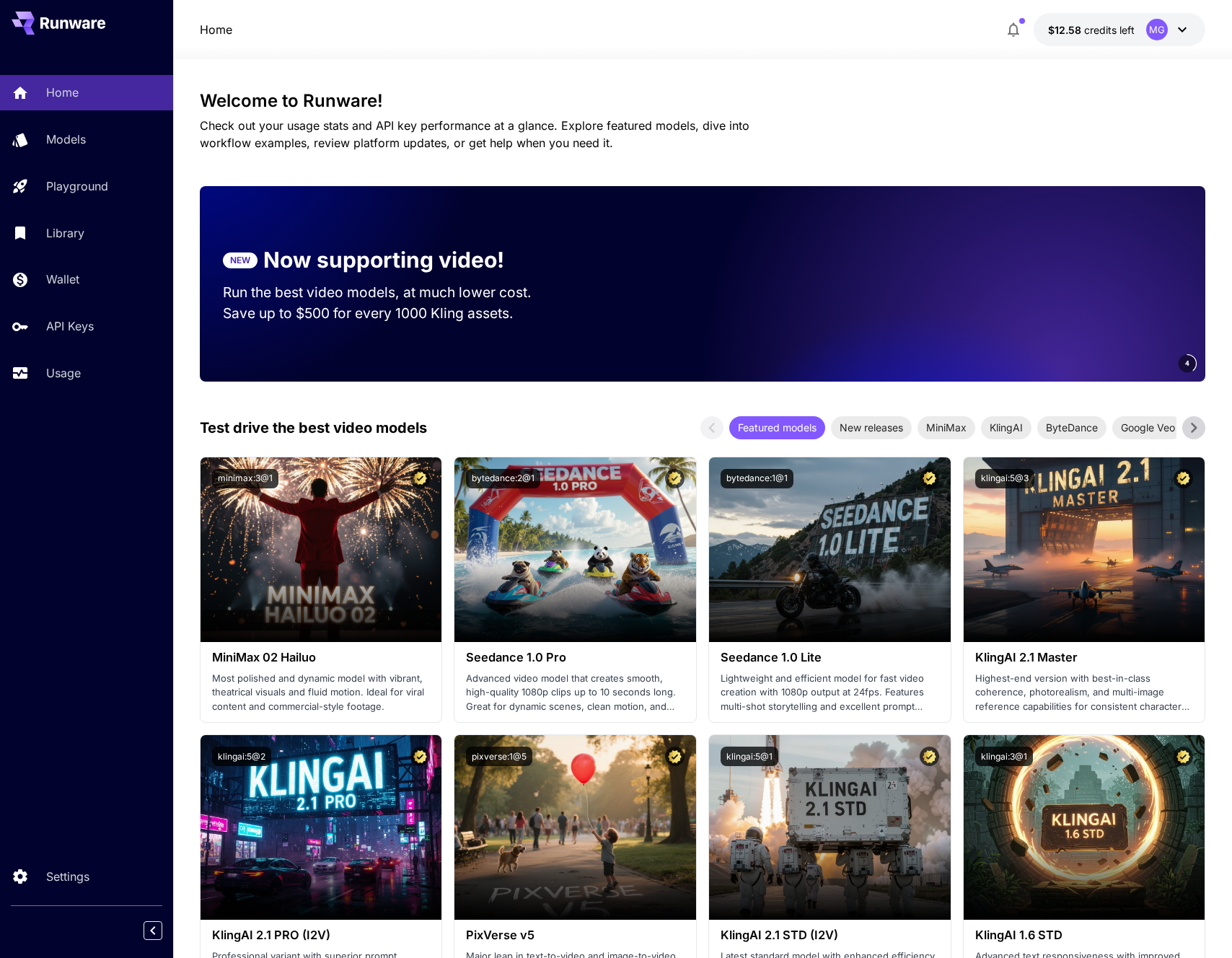
click at [1018, 27] on icon "button" at bounding box center [1014, 30] width 11 height 14
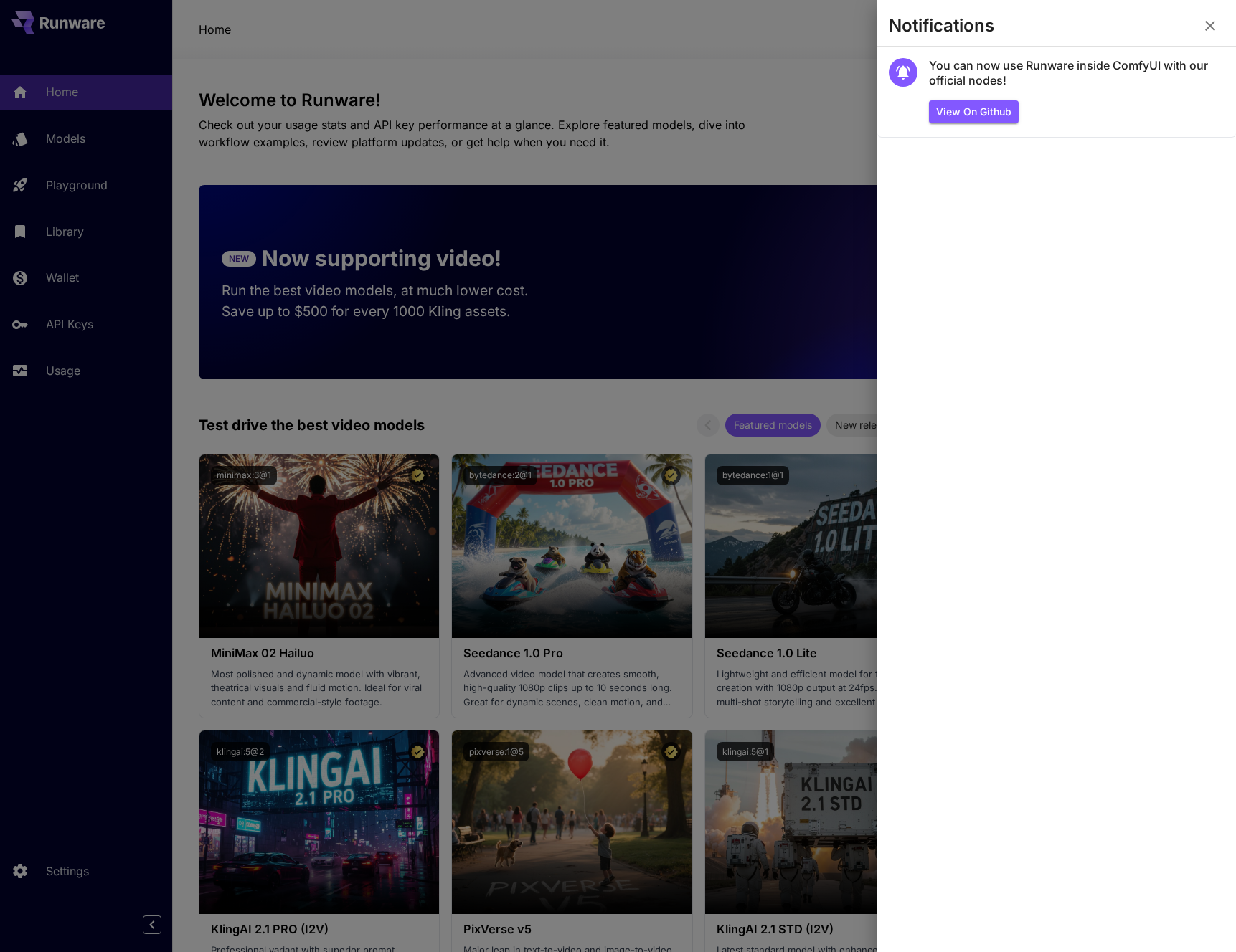
click at [811, 59] on div at bounding box center [618, 476] width 1236 height 952
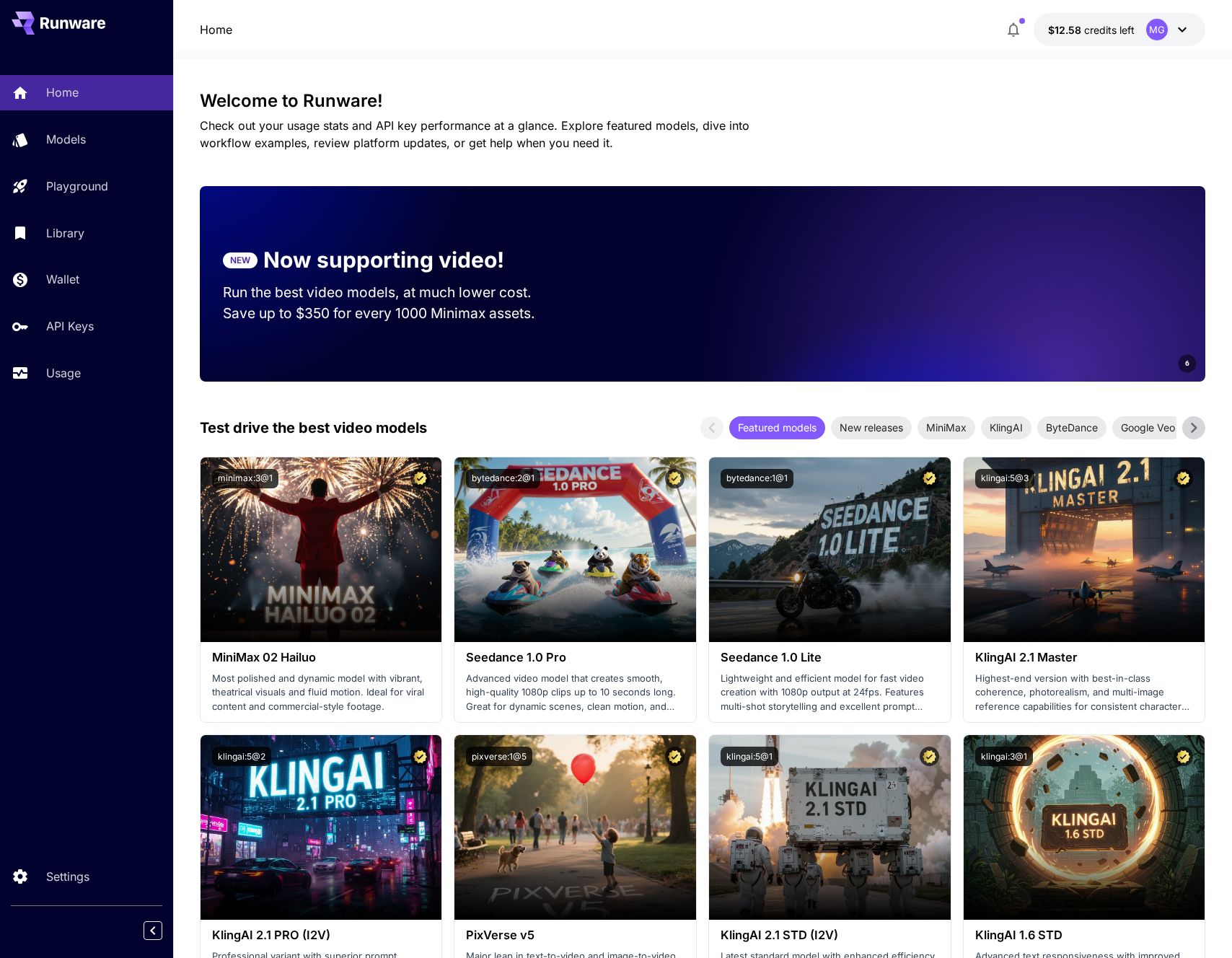
click at [1142, 35] on button "$12.58 credits left MG" at bounding box center [1119, 30] width 172 height 34
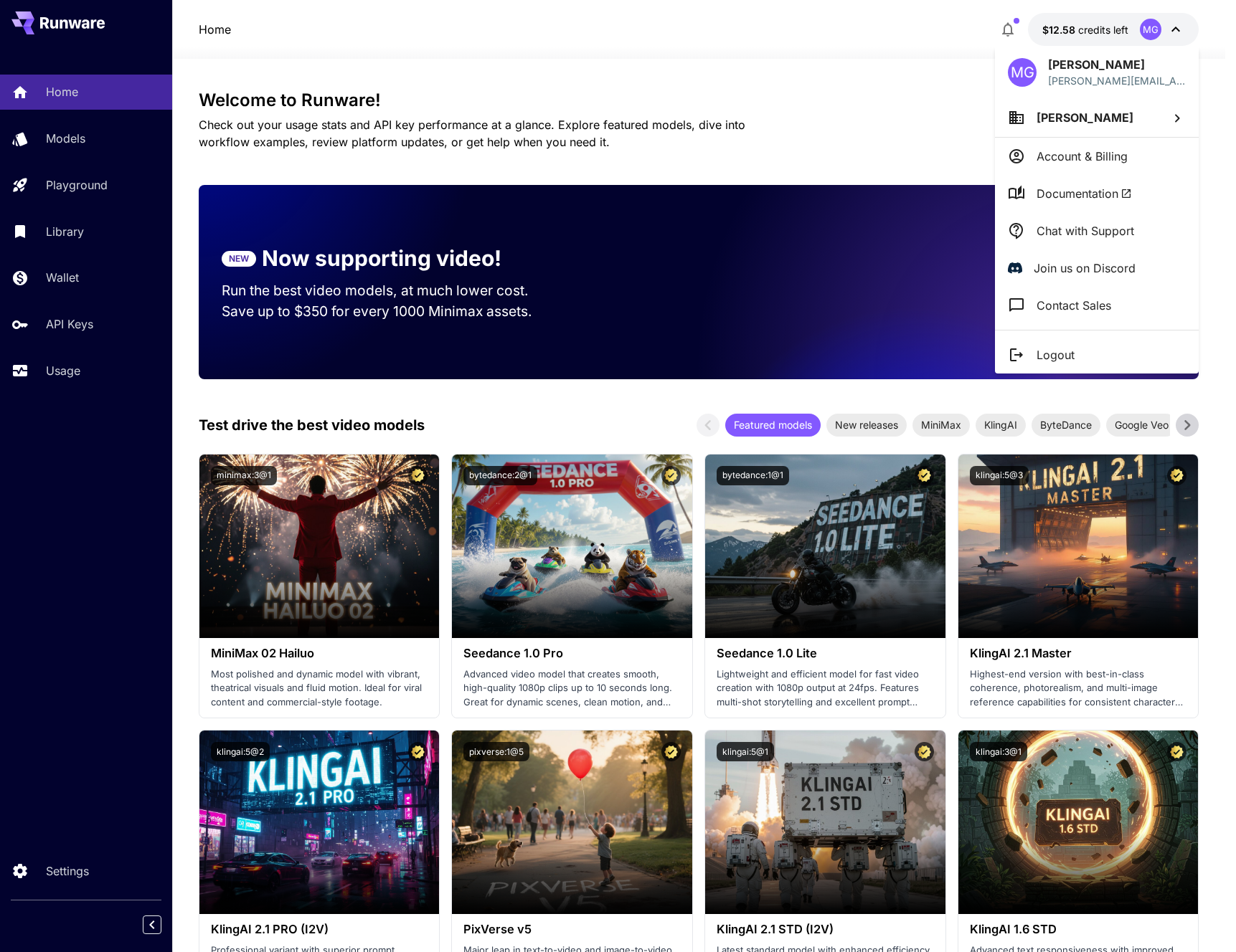
click at [1071, 35] on div at bounding box center [618, 476] width 1236 height 952
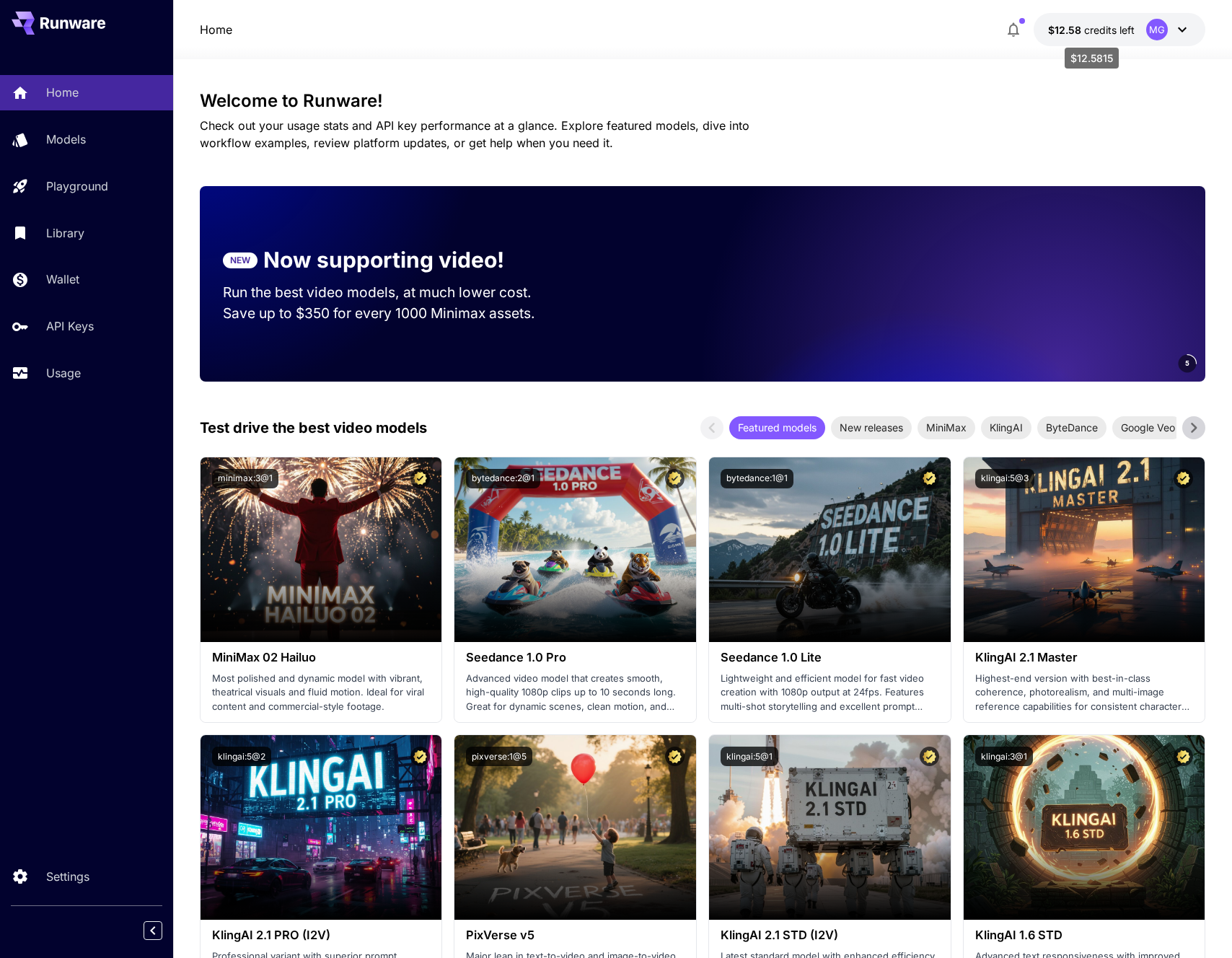
click at [1060, 34] on span "$12.58" at bounding box center [1066, 30] width 36 height 12
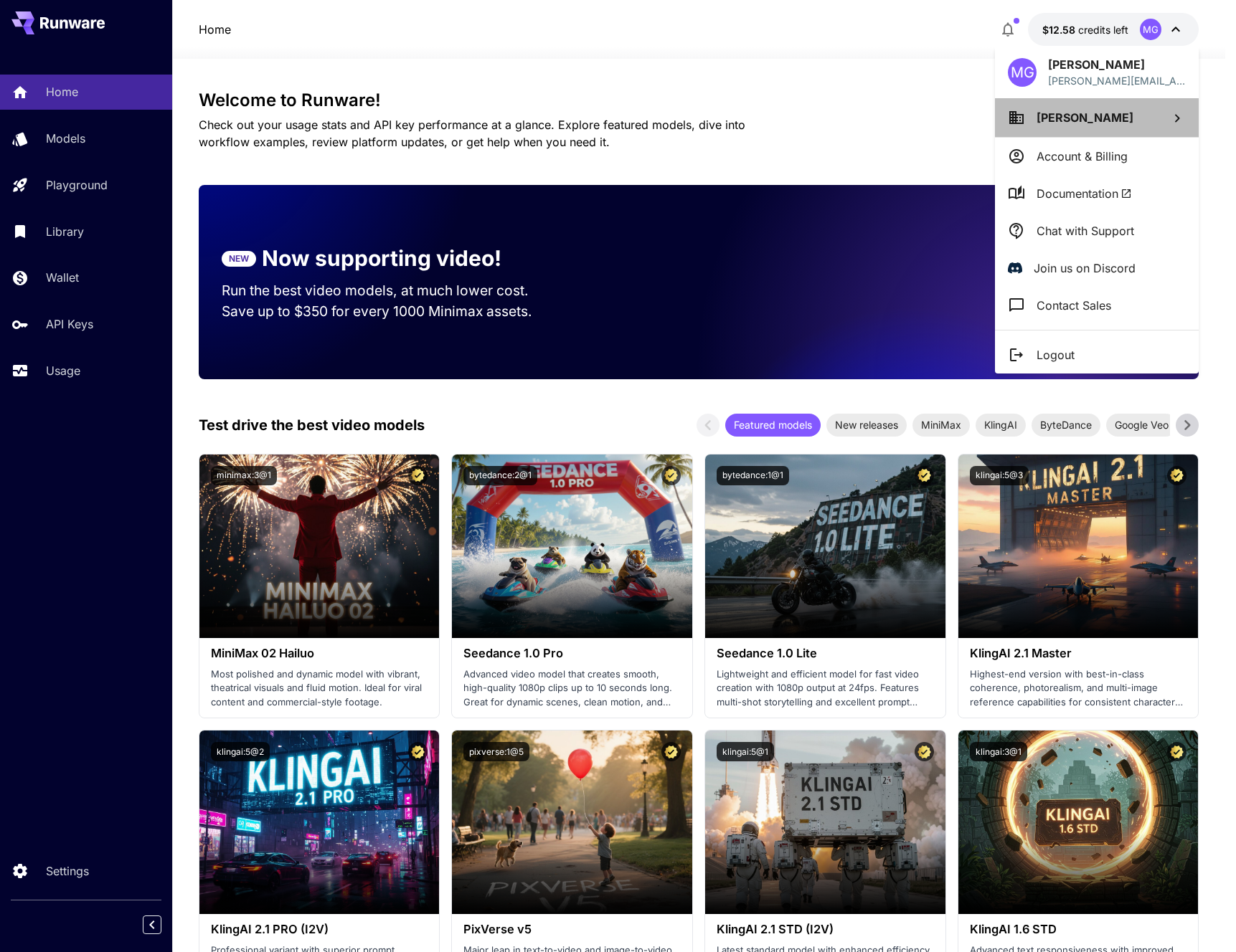
click at [1135, 115] on li "Michael Gill" at bounding box center [1097, 118] width 203 height 39
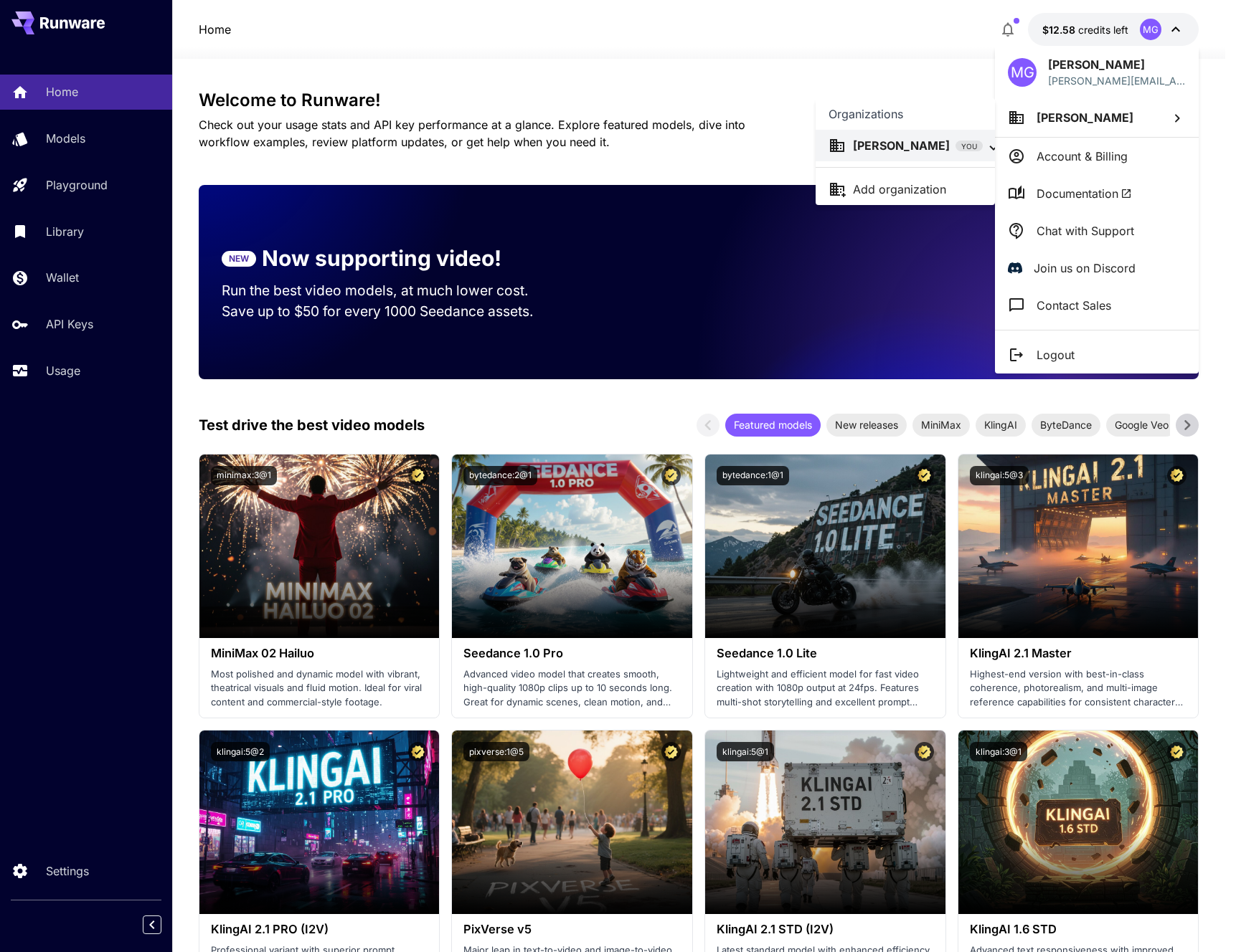
click at [1135, 116] on div at bounding box center [618, 476] width 1236 height 952
click at [1115, 81] on p "michael@gill.works" at bounding box center [1116, 80] width 138 height 15
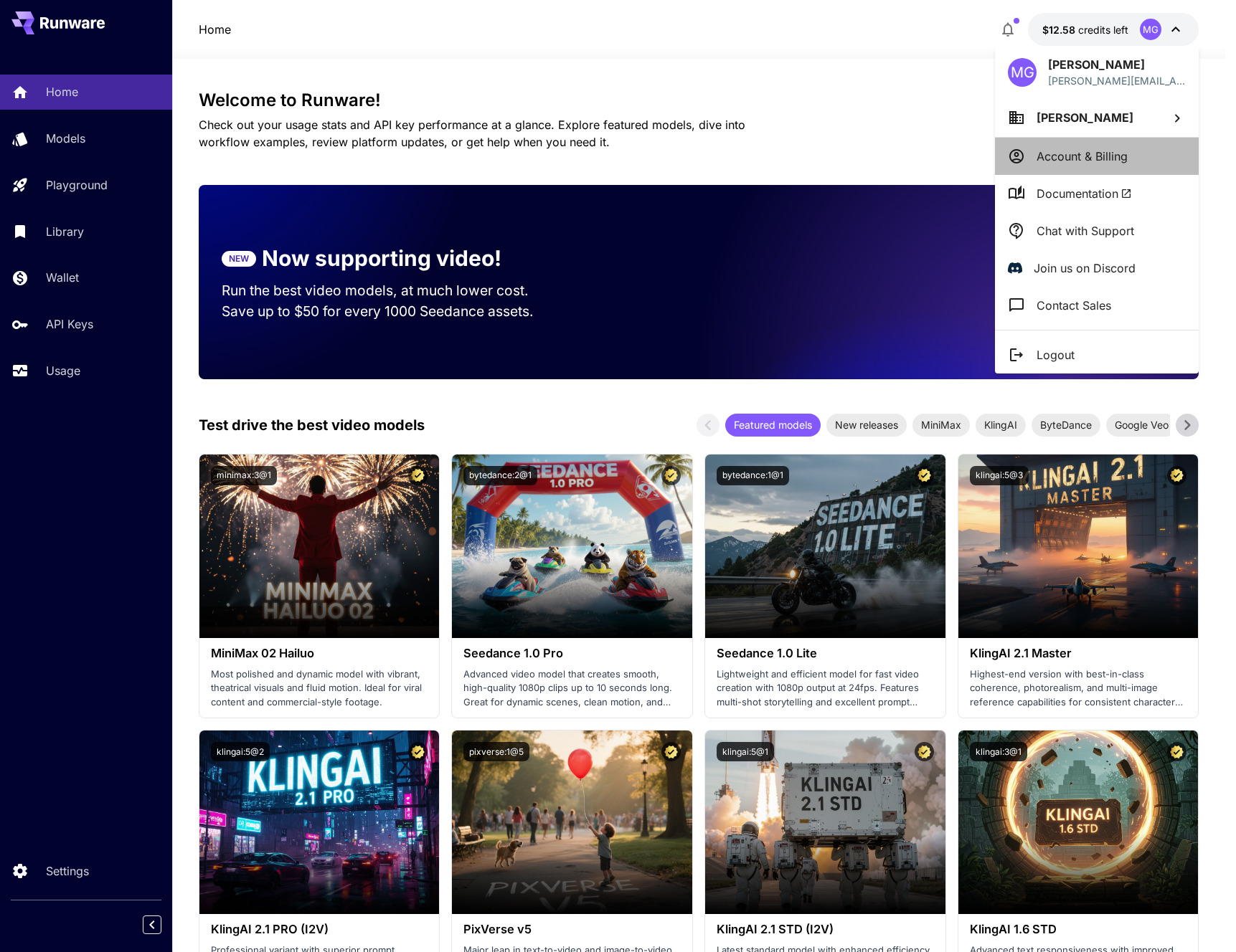
click at [1091, 150] on p "Account & Billing" at bounding box center [1082, 157] width 91 height 17
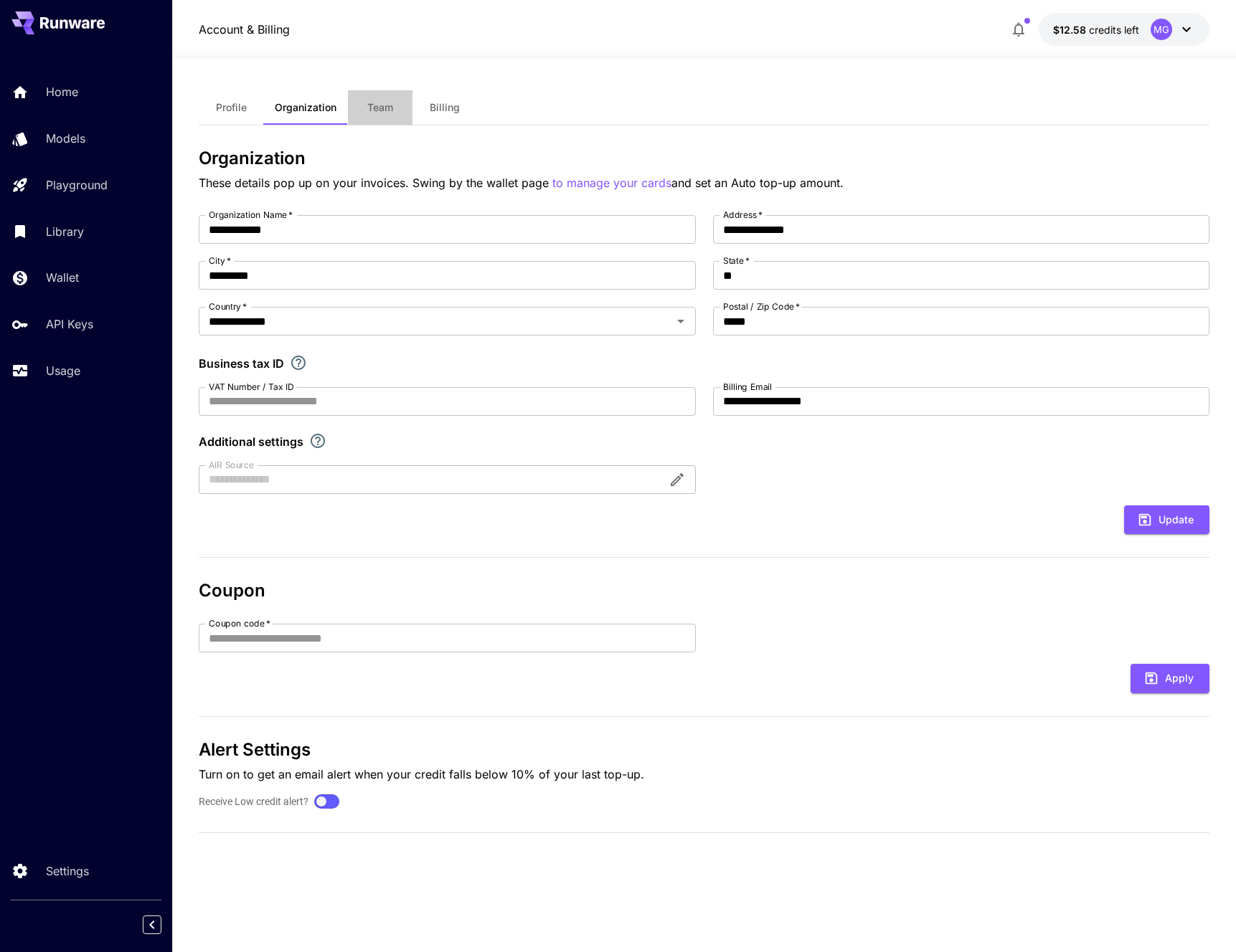
click at [377, 113] on span "Team" at bounding box center [380, 107] width 25 height 13
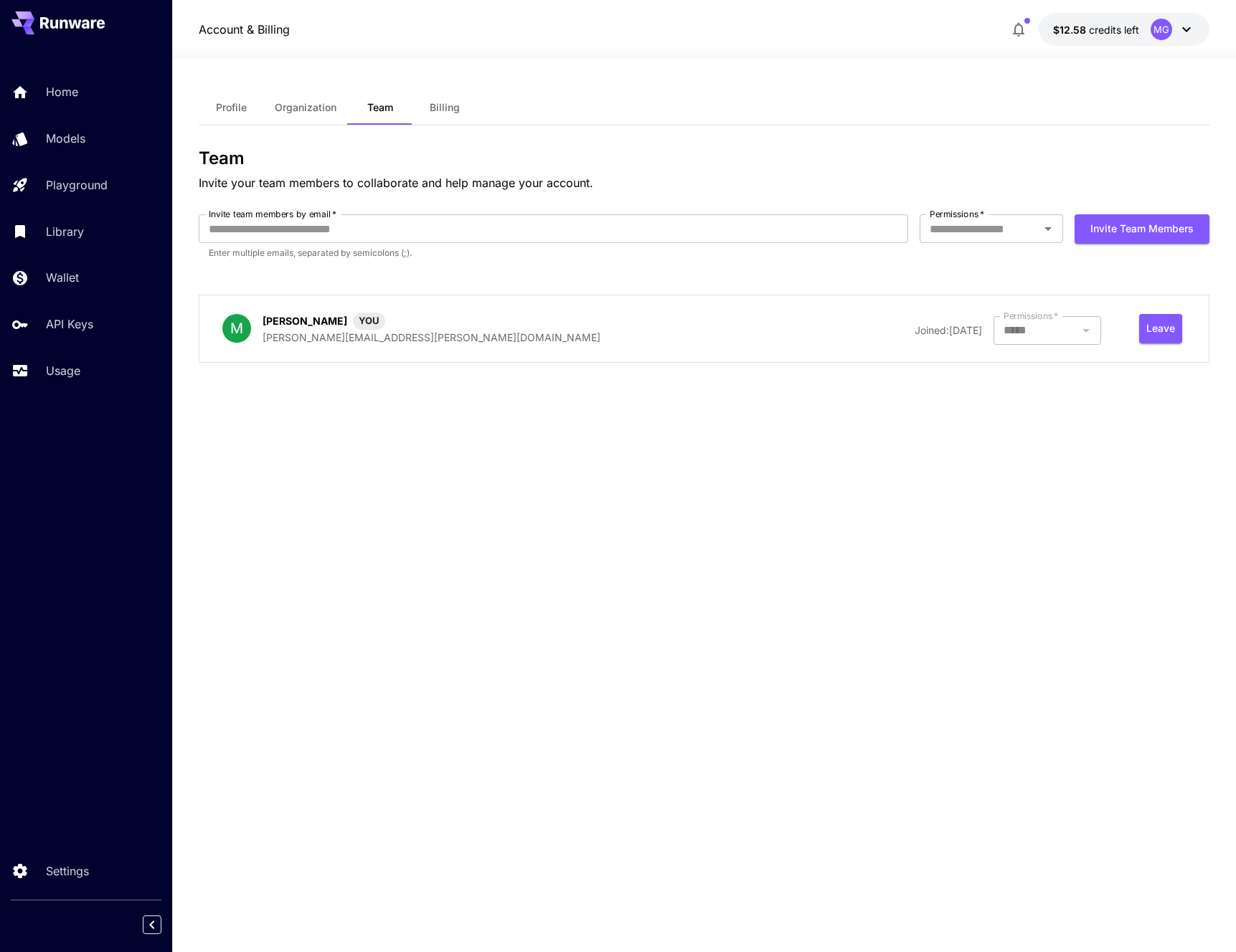
click at [443, 106] on span "Billing" at bounding box center [445, 107] width 30 height 13
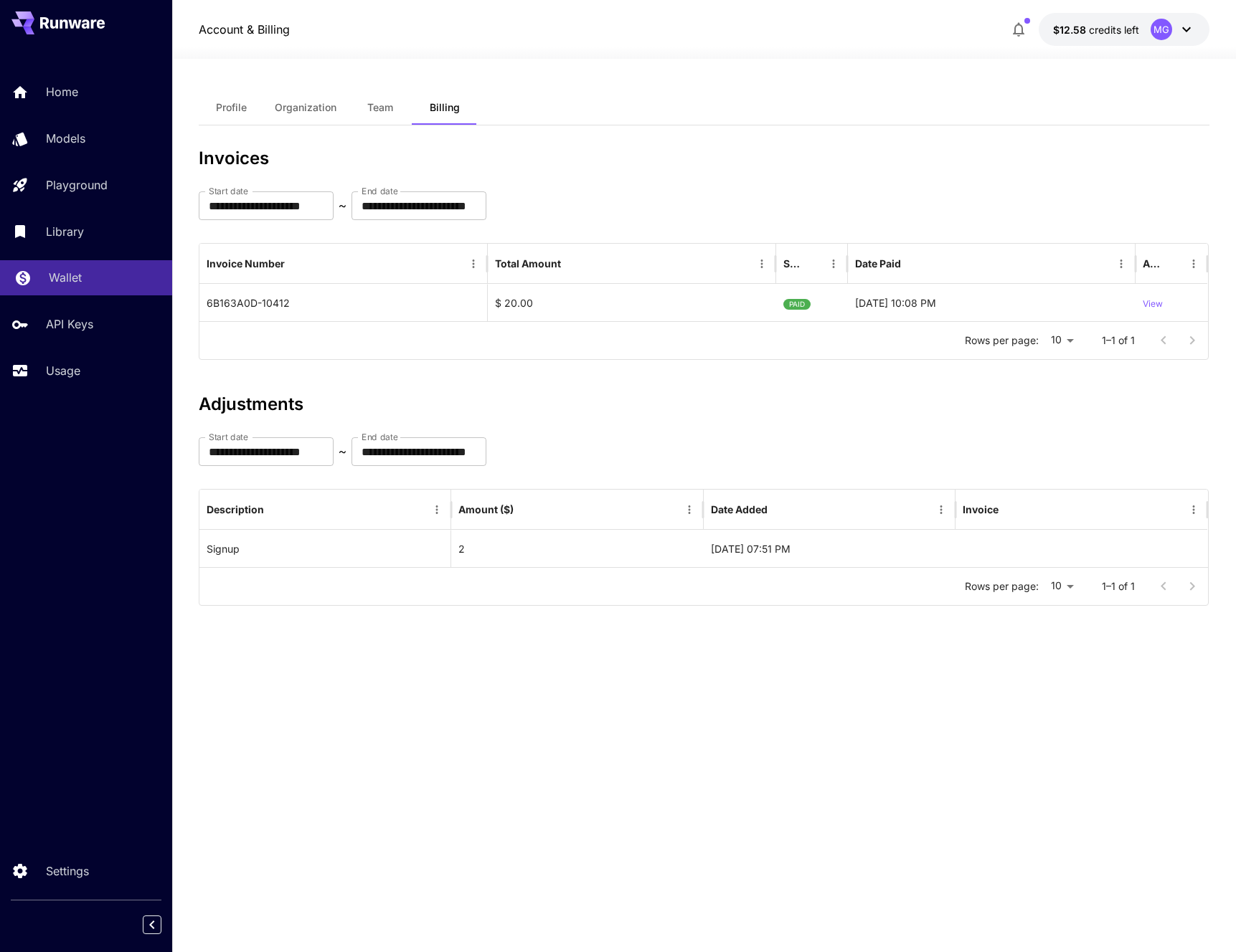
click at [77, 268] on link "Wallet" at bounding box center [86, 278] width 172 height 35
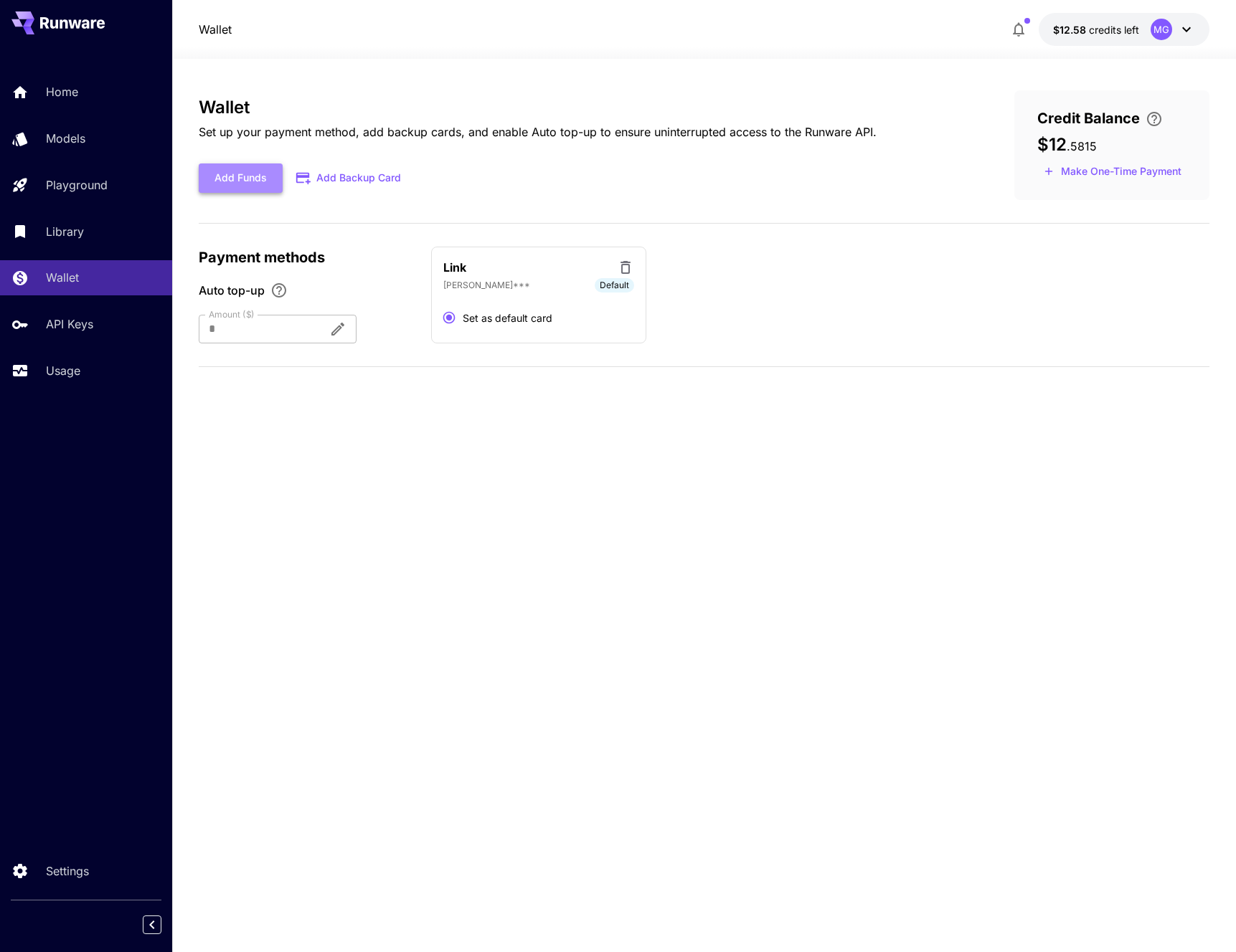
click at [250, 173] on button "Add Funds" at bounding box center [241, 178] width 84 height 29
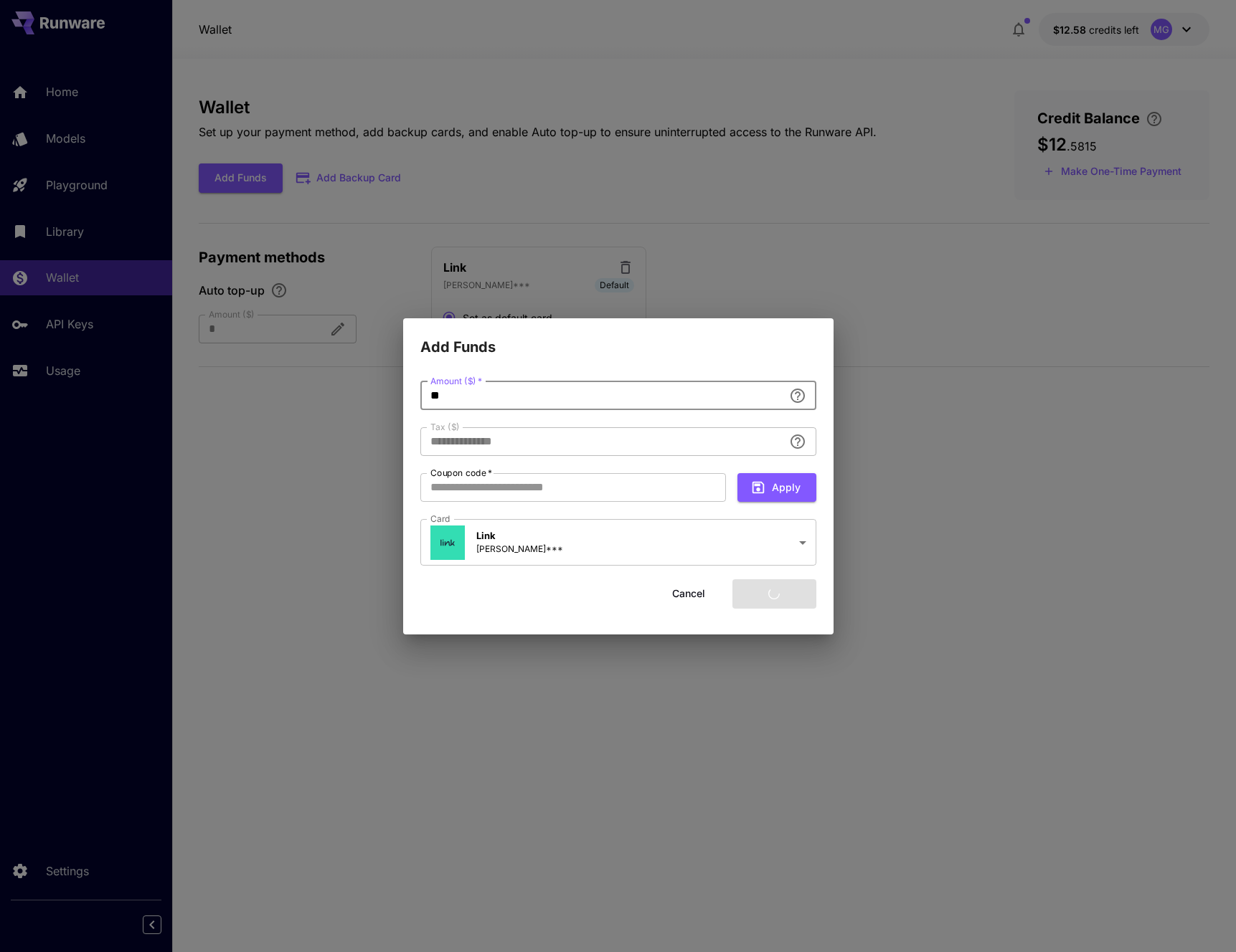
drag, startPoint x: 436, startPoint y: 392, endPoint x: 400, endPoint y: 389, distance: 36.1
click at [400, 389] on div "**********" at bounding box center [618, 476] width 1236 height 952
type input "****"
click at [688, 492] on input "Coupon code   *" at bounding box center [573, 488] width 305 height 29
click at [475, 951] on div at bounding box center [618, 952] width 1236 height 0
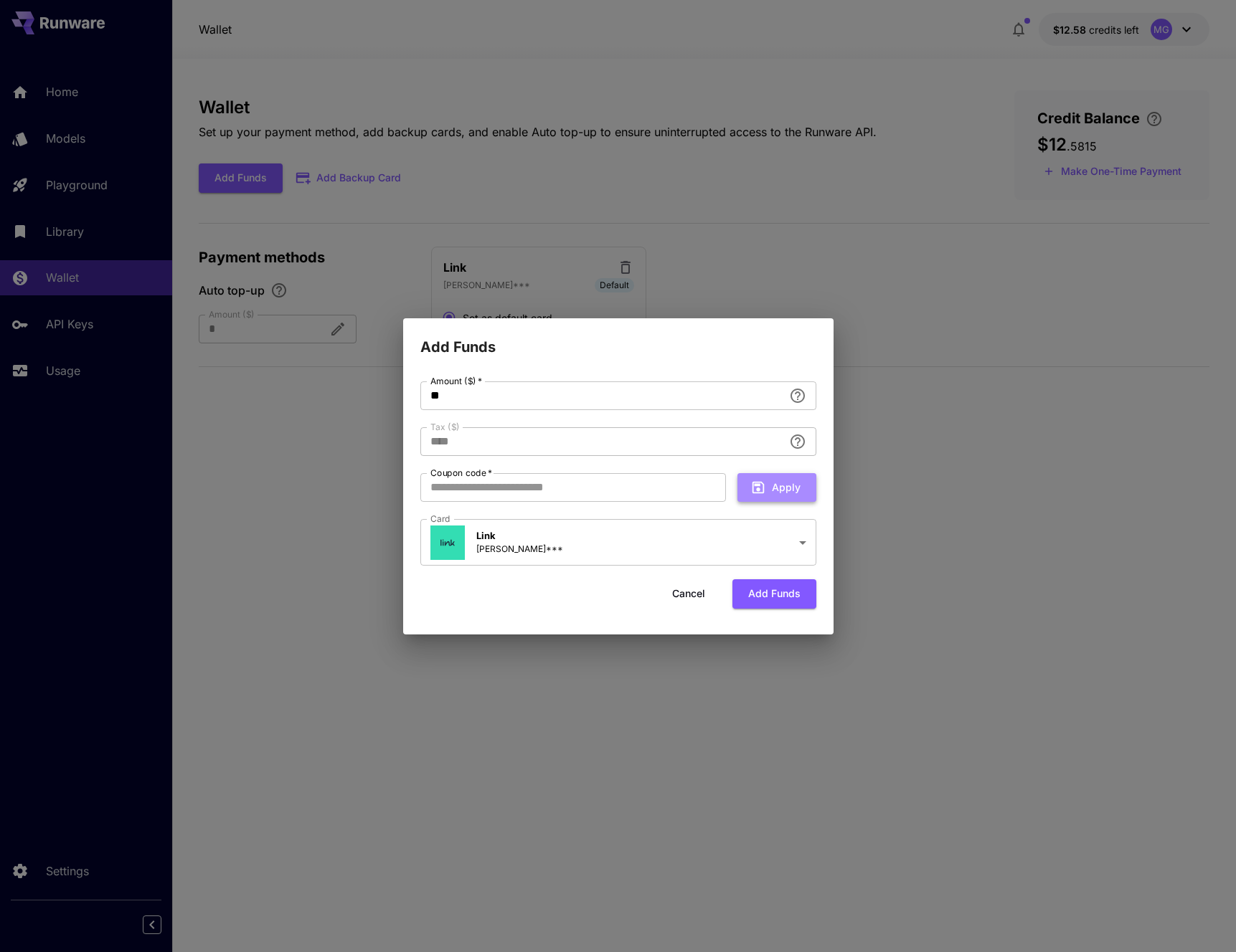
click at [781, 490] on button "Apply" at bounding box center [777, 488] width 79 height 29
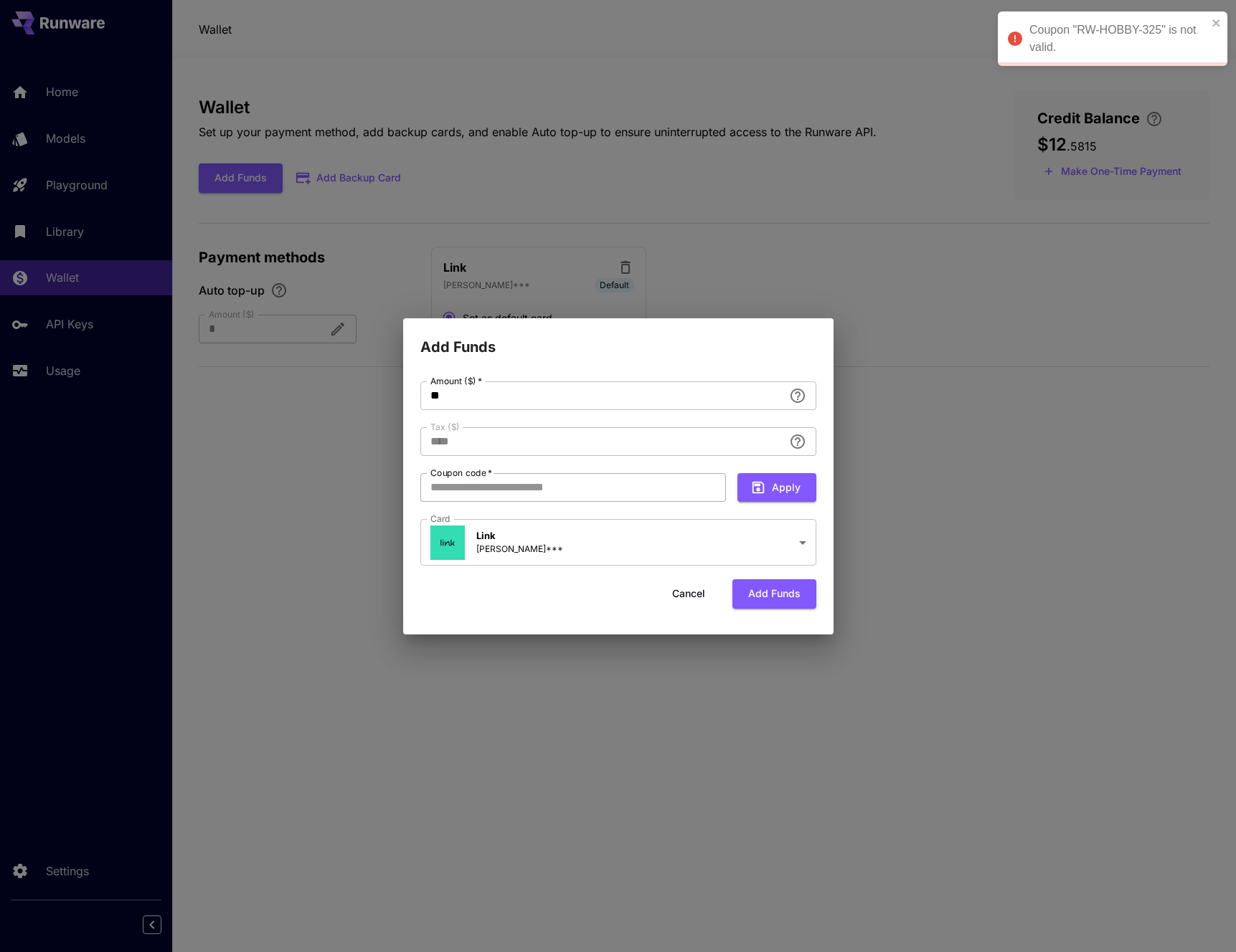
click at [556, 483] on input "Coupon code   *" at bounding box center [573, 488] width 305 height 29
click at [544, 951] on div at bounding box center [618, 952] width 1236 height 0
click at [524, 951] on div at bounding box center [618, 952] width 1236 height 0
click at [532, 493] on input "Coupon code   *" at bounding box center [573, 488] width 305 height 29
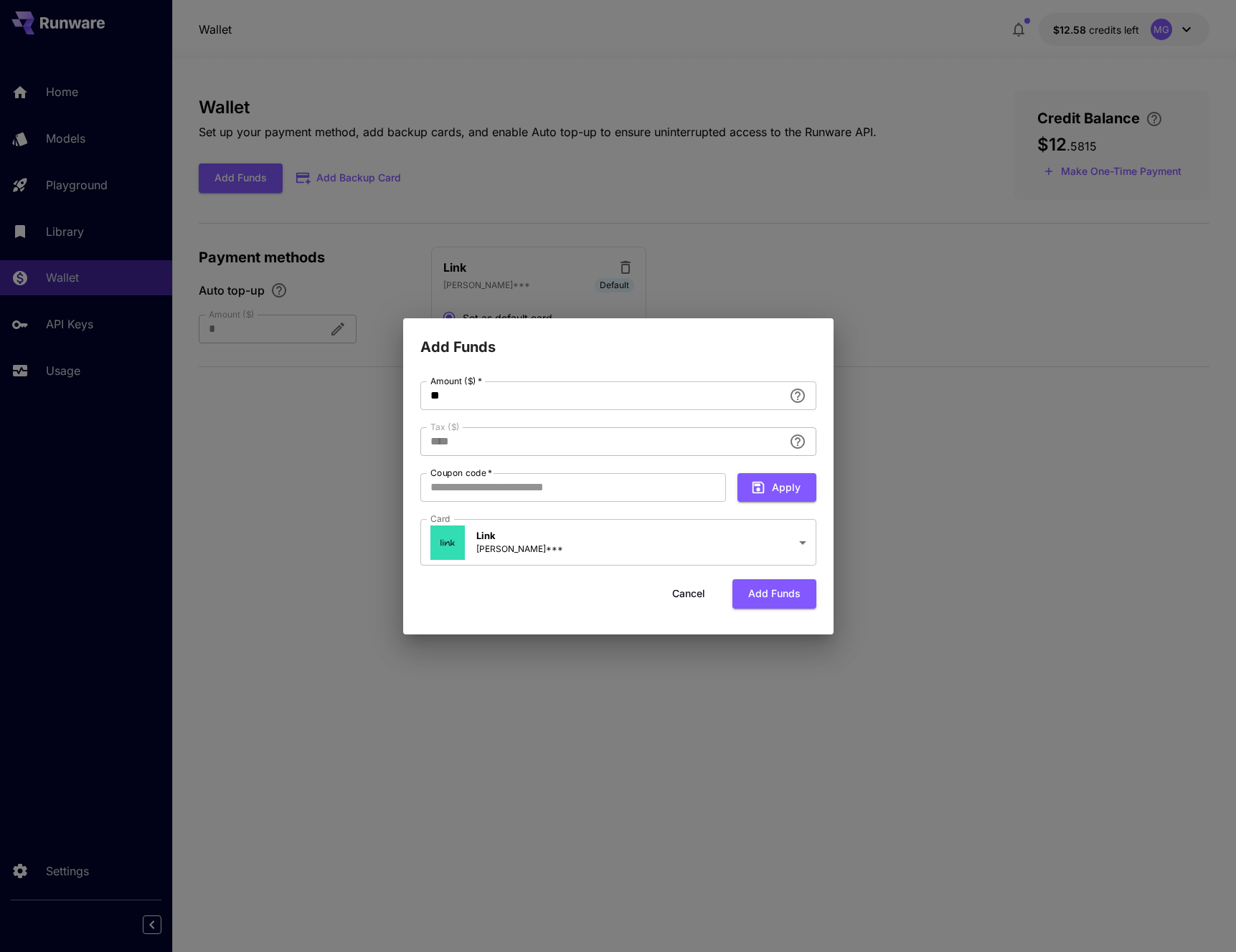
click at [662, 353] on h2 "Add Funds" at bounding box center [618, 339] width 430 height 41
click at [776, 495] on button "Apply" at bounding box center [777, 488] width 79 height 29
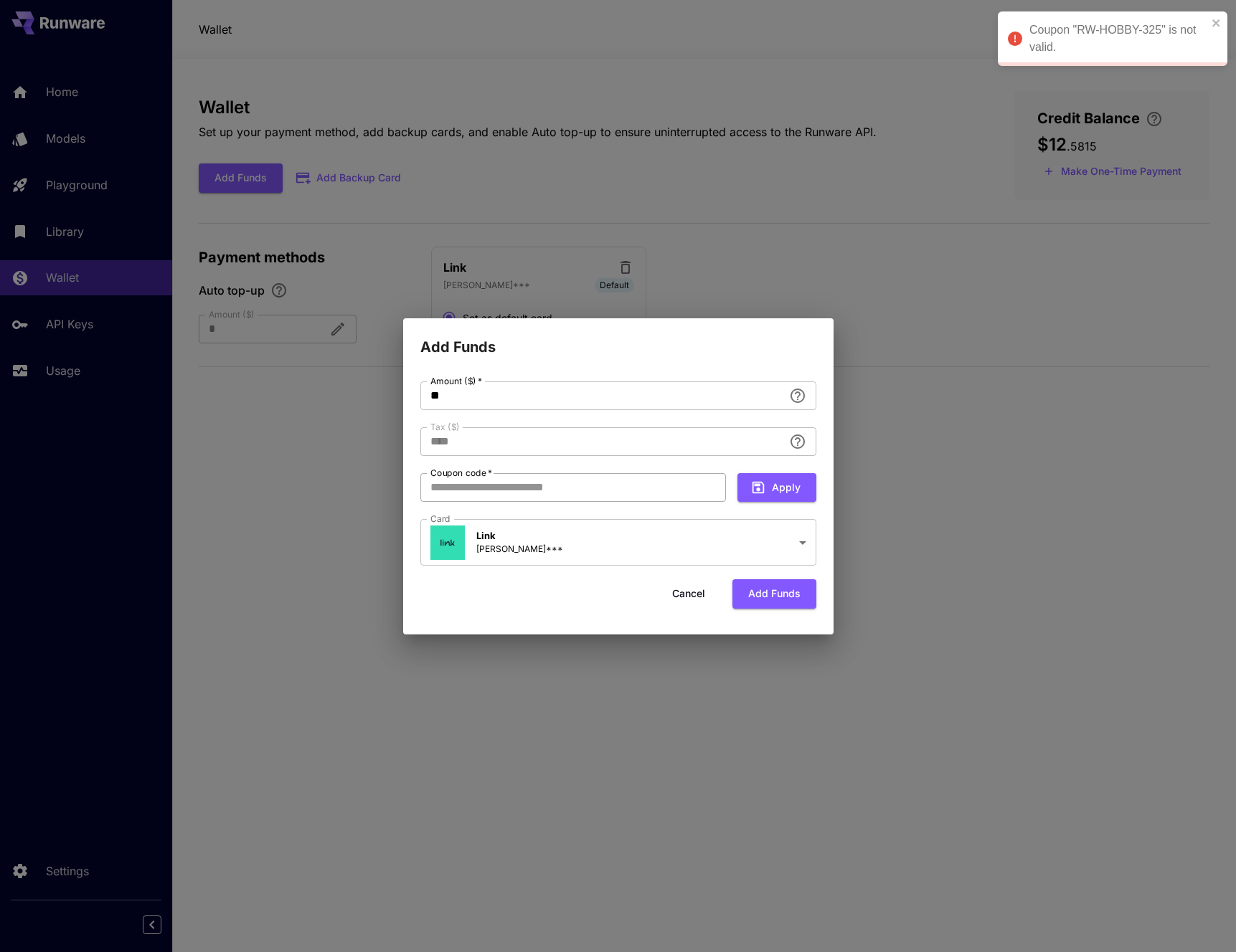
click at [649, 474] on input "Coupon code   *" at bounding box center [573, 488] width 305 height 29
click at [431, 951] on div at bounding box center [618, 952] width 1236 height 0
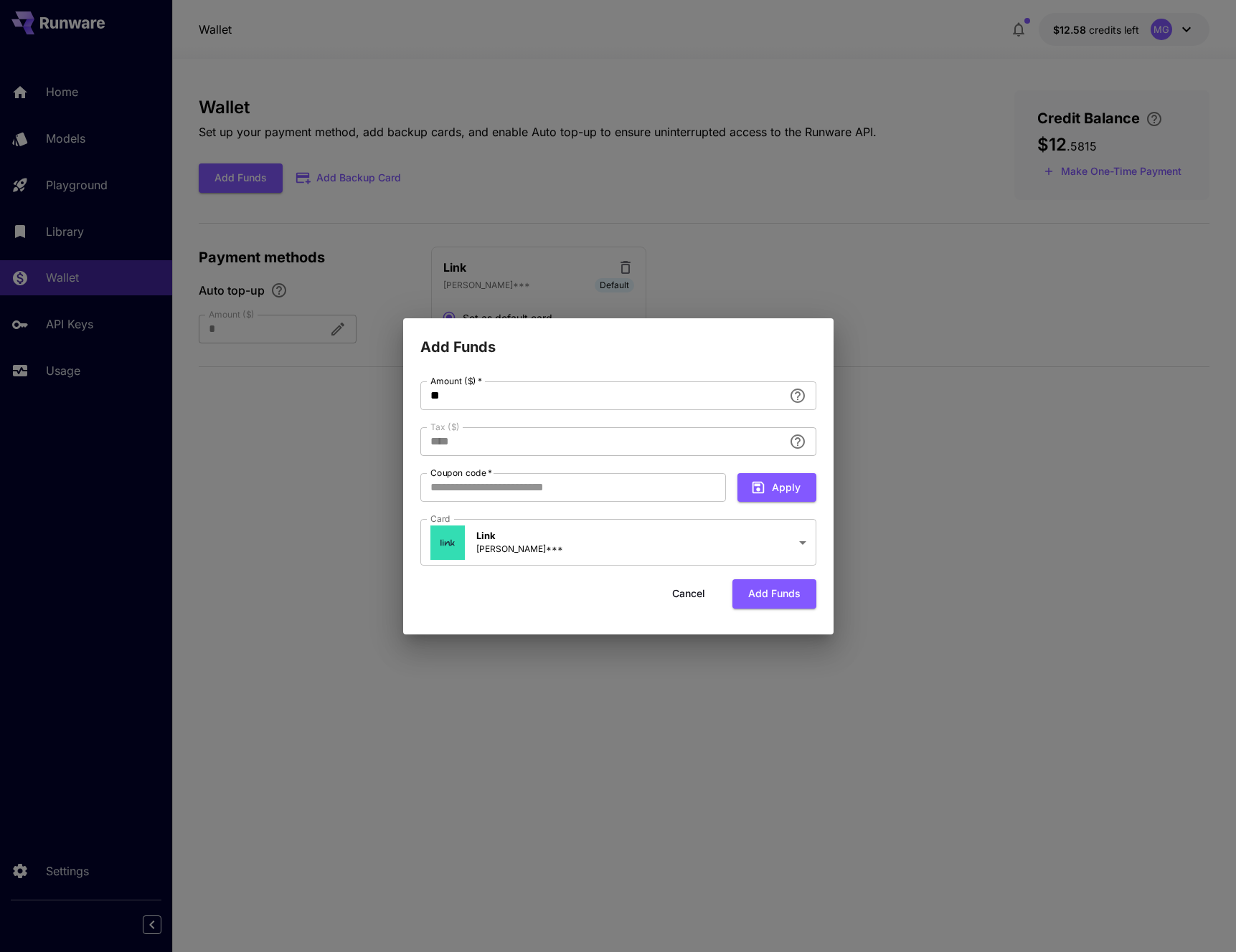
click at [544, 951] on div at bounding box center [618, 952] width 1236 height 0
click at [553, 496] on input "Coupon code   *" at bounding box center [573, 488] width 305 height 29
click at [554, 496] on input "Coupon code   *" at bounding box center [573, 488] width 305 height 29
type input "**********"
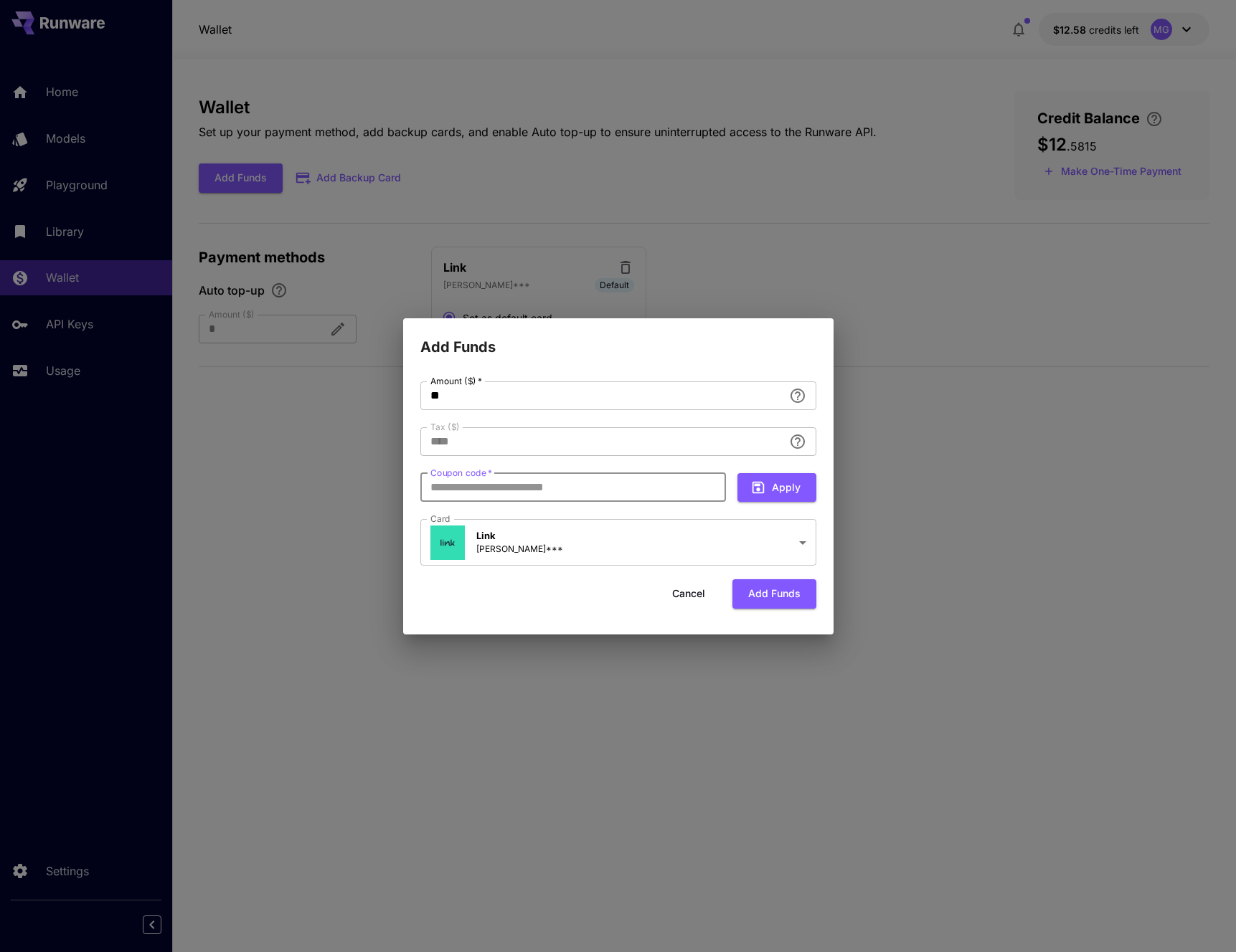
click at [564, 466] on div "**********" at bounding box center [618, 475] width 396 height 188
click at [611, 470] on div "**********" at bounding box center [618, 475] width 396 height 188
click at [616, 466] on div "**********" at bounding box center [618, 475] width 396 height 188
click at [685, 521] on body "**********" at bounding box center [618, 476] width 1236 height 952
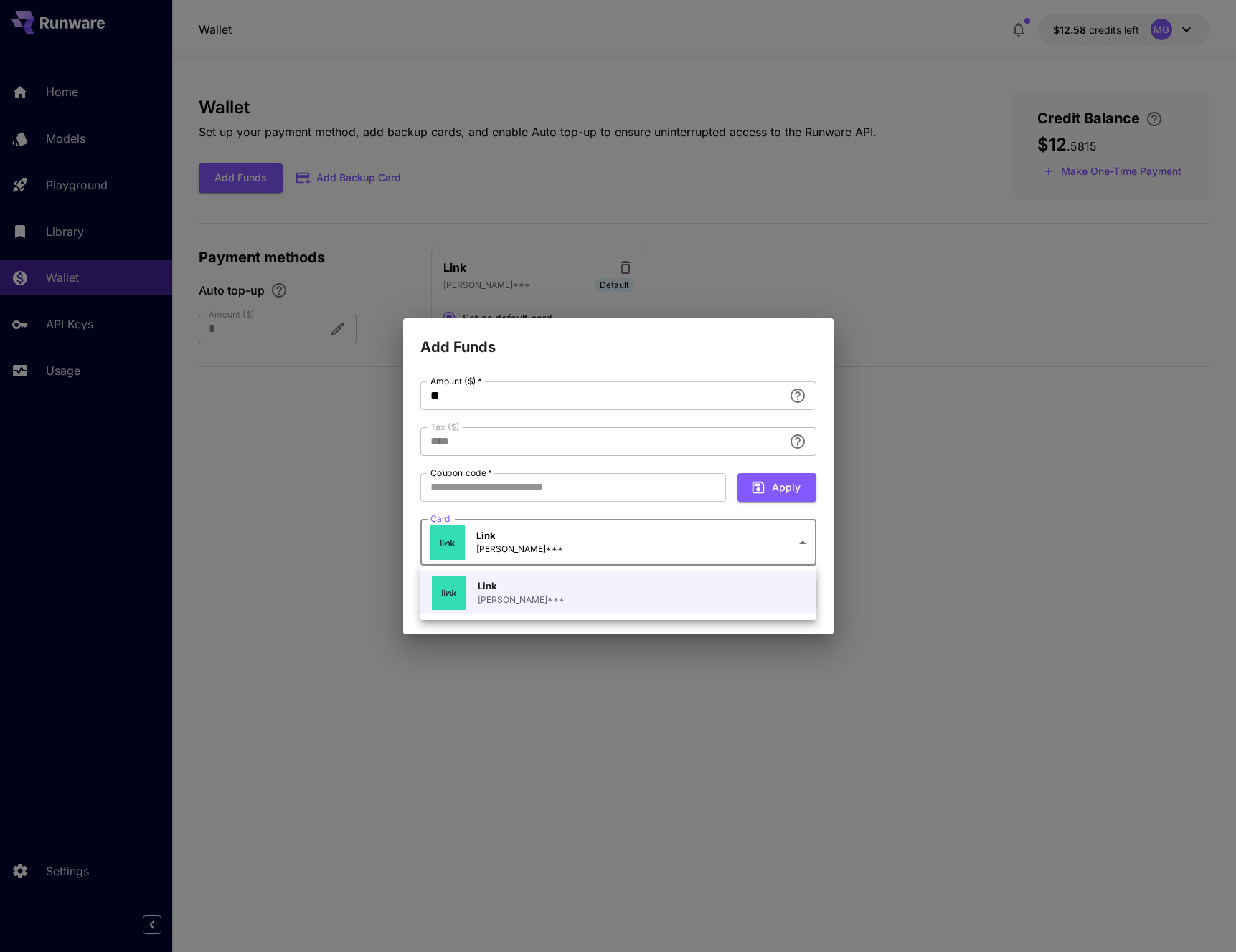
click at [675, 501] on div at bounding box center [618, 476] width 1236 height 952
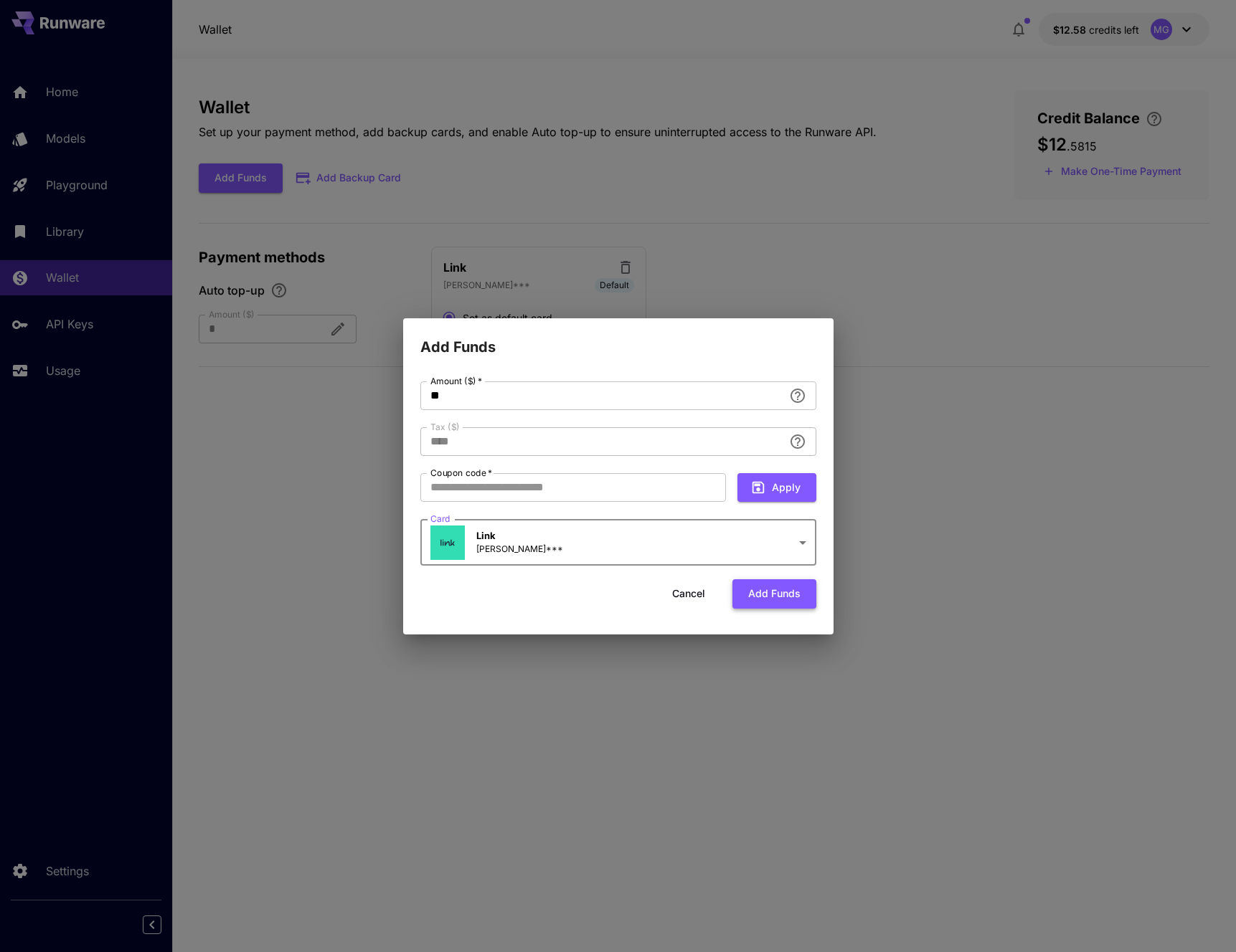
click at [757, 587] on button "Add funds" at bounding box center [774, 594] width 84 height 29
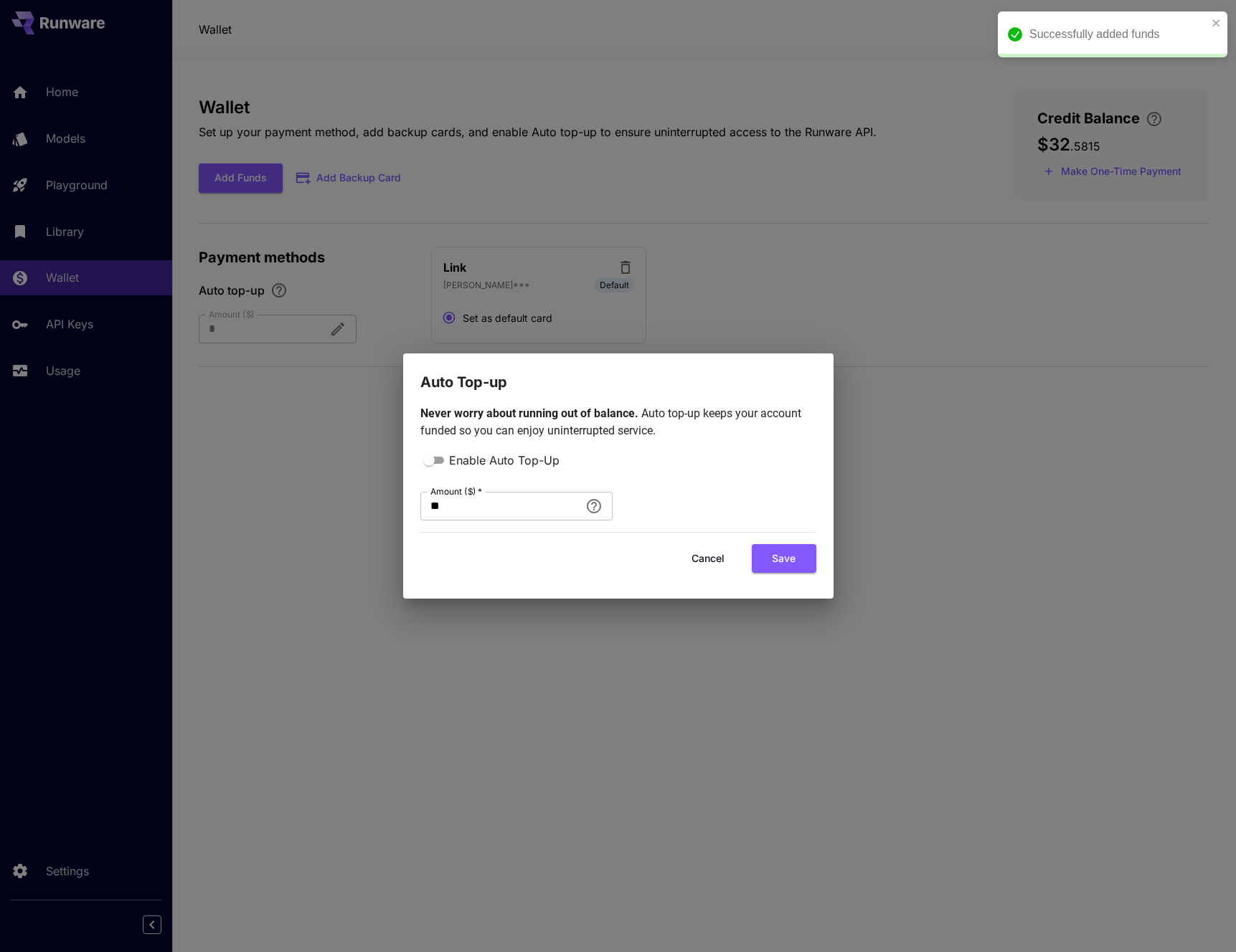
click at [710, 562] on button "Cancel" at bounding box center [707, 559] width 64 height 29
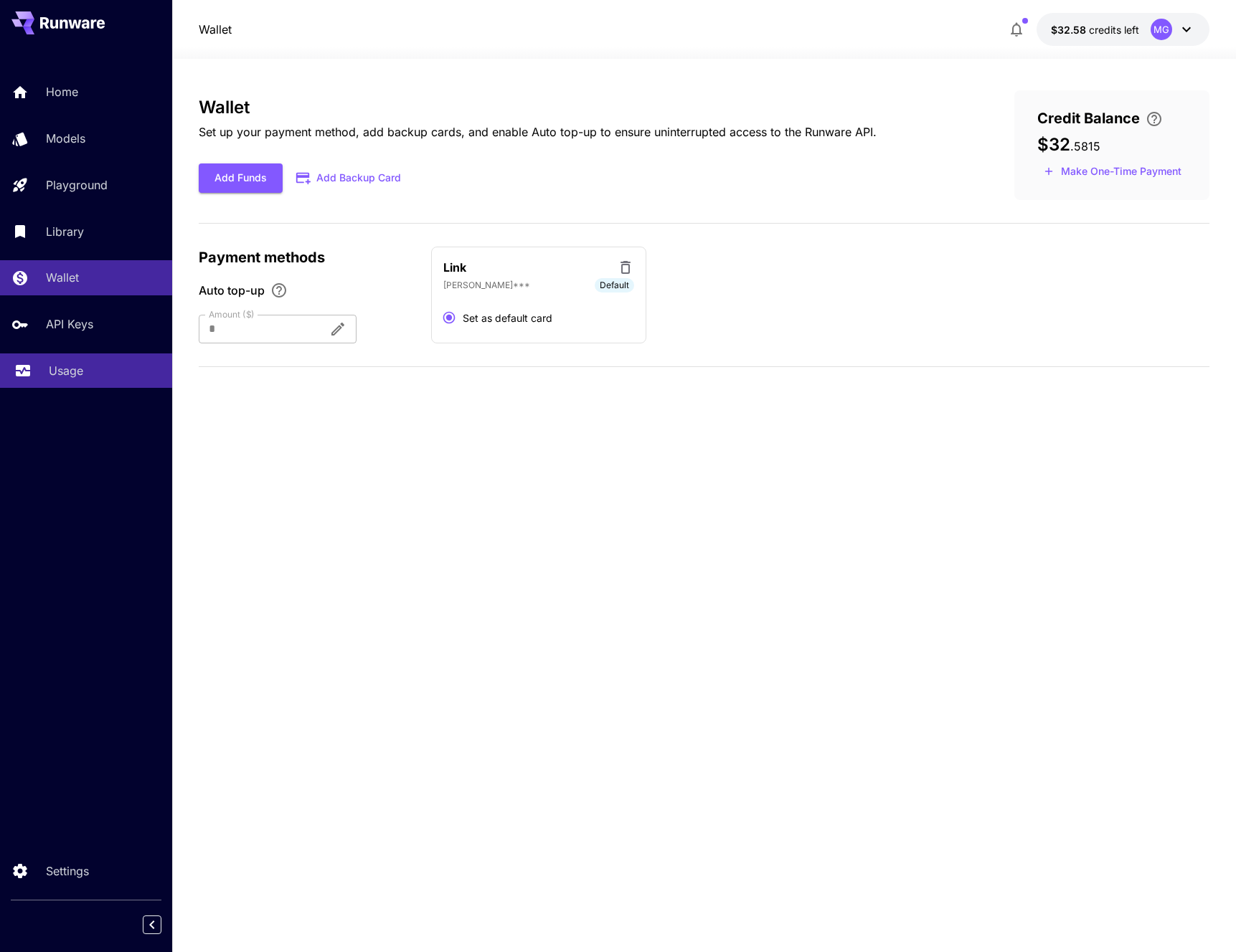
click at [55, 370] on p "Usage" at bounding box center [65, 371] width 34 height 17
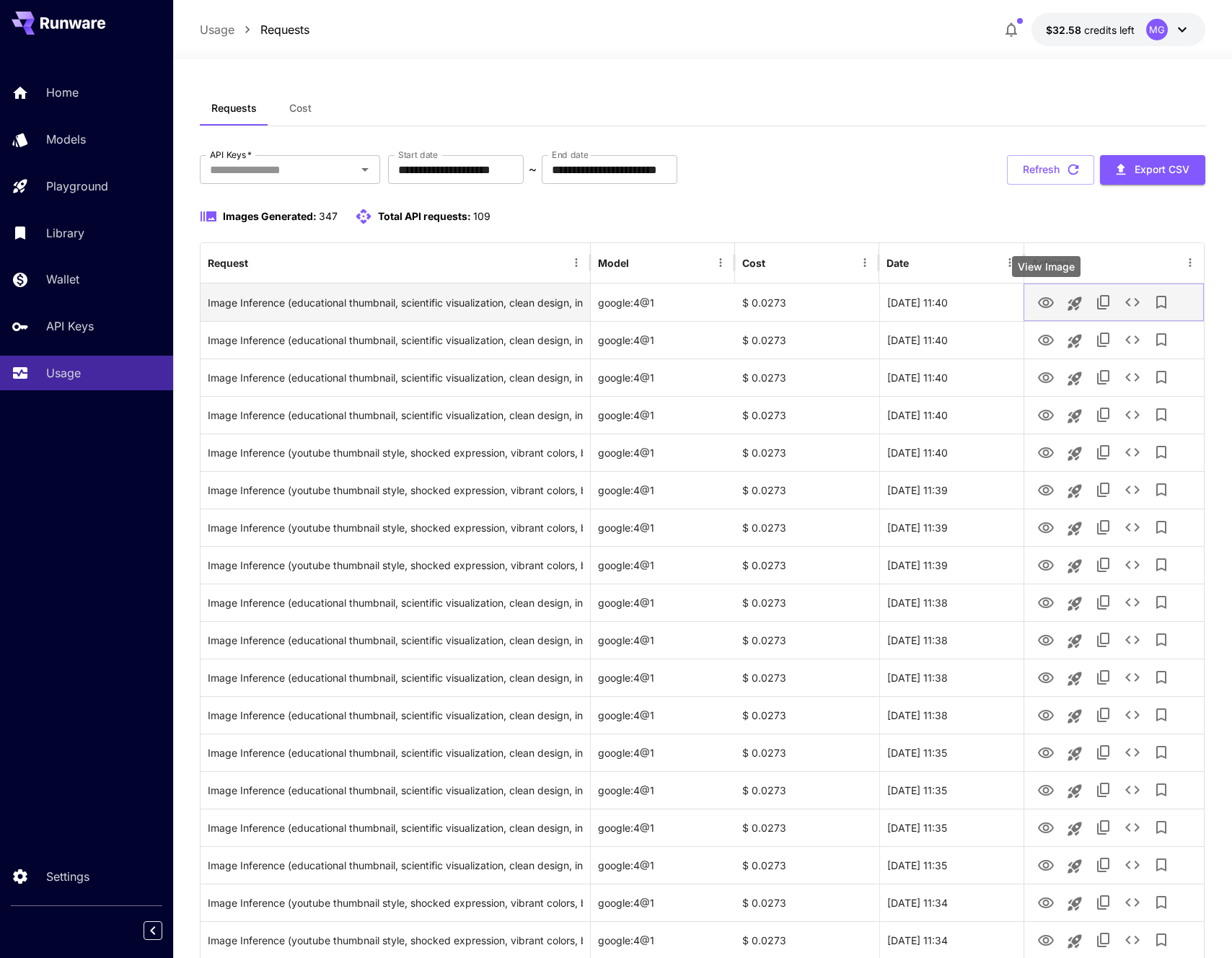
click at [1039, 299] on icon "View Image" at bounding box center [1047, 303] width 18 height 18
click at [1043, 301] on icon "View Image" at bounding box center [1046, 303] width 16 height 11
click at [1044, 303] on icon "View Image" at bounding box center [1046, 303] width 16 height 11
